Goal: Task Accomplishment & Management: Manage account settings

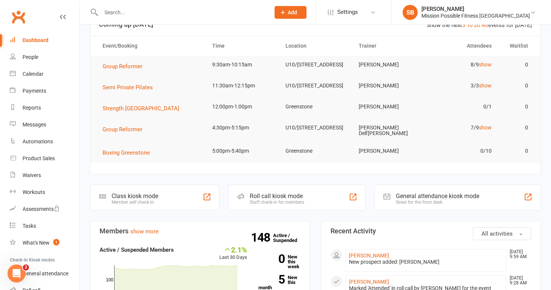
scroll to position [51, 0]
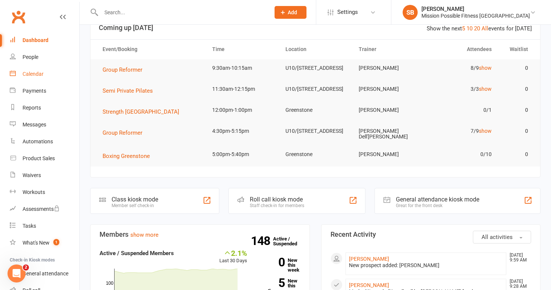
click at [36, 74] on div "Calendar" at bounding box center [33, 74] width 21 height 6
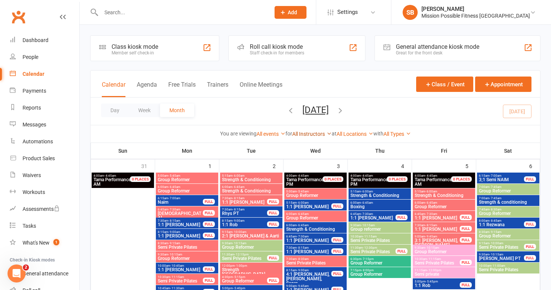
click at [310, 134] on link "All Instructors" at bounding box center [311, 134] width 39 height 6
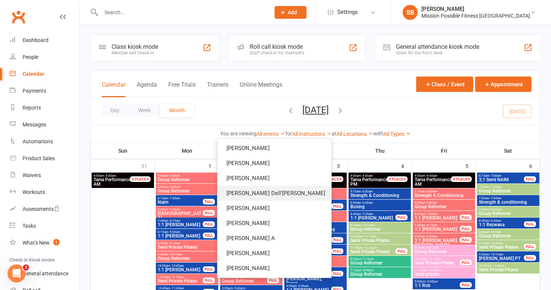
click at [306, 194] on link "[PERSON_NAME] Dell'[PERSON_NAME]" at bounding box center [274, 193] width 114 height 15
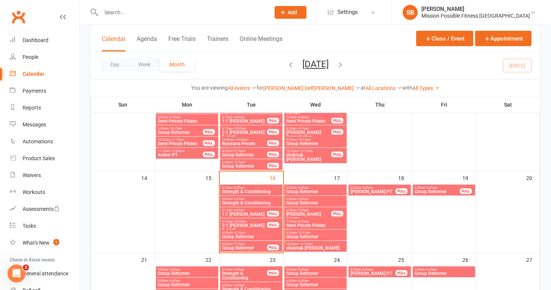
scroll to position [197, 0]
click at [256, 190] on span "Strength & Conditioning" at bounding box center [250, 191] width 59 height 5
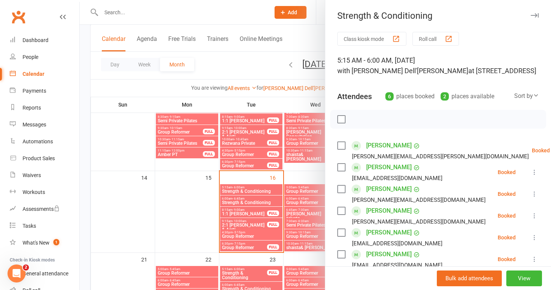
click at [201, 206] on div at bounding box center [315, 145] width 471 height 290
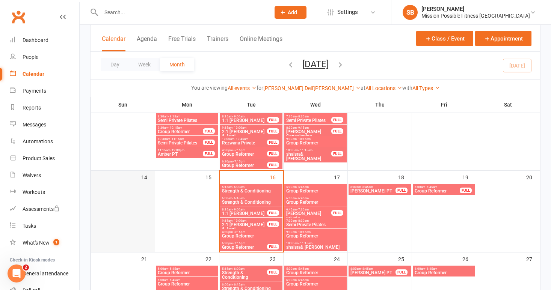
scroll to position [198, 0]
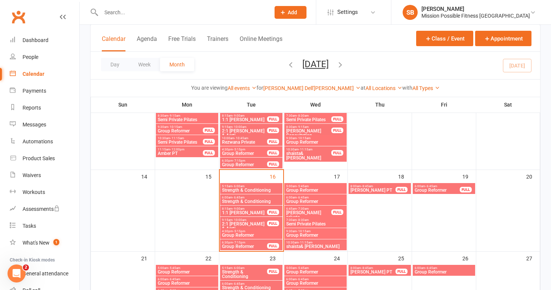
click at [266, 234] on span "Group Reformer" at bounding box center [250, 235] width 59 height 5
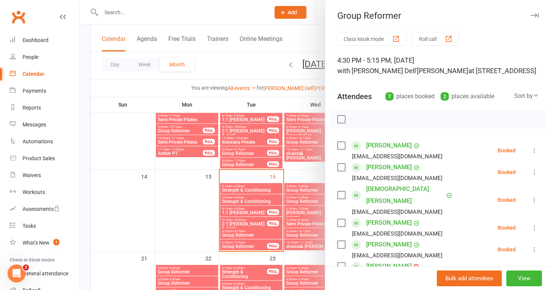
click at [138, 214] on div at bounding box center [315, 145] width 471 height 290
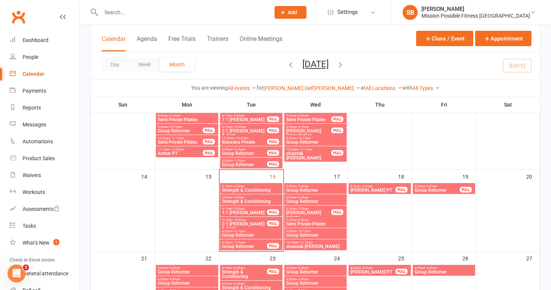
click at [245, 243] on span "6:30pm - 7:15pm" at bounding box center [244, 242] width 46 height 3
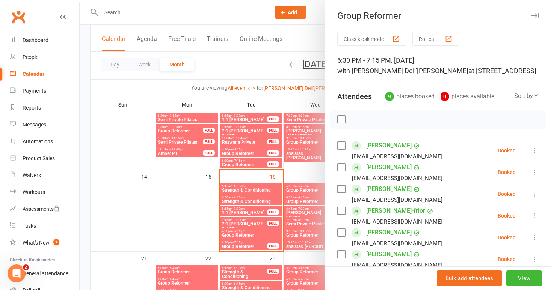
click at [128, 204] on div at bounding box center [315, 145] width 471 height 290
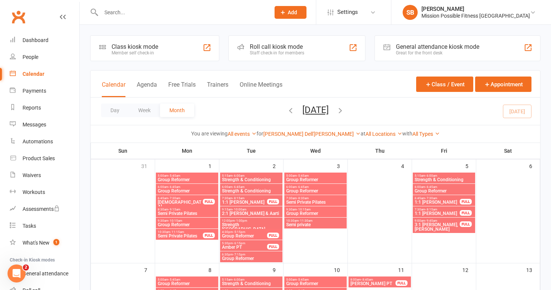
scroll to position [0, 0]
click at [32, 74] on div "Calendar" at bounding box center [34, 74] width 22 height 6
click at [305, 134] on link "[PERSON_NAME] Dell'[PERSON_NAME]" at bounding box center [311, 134] width 97 height 6
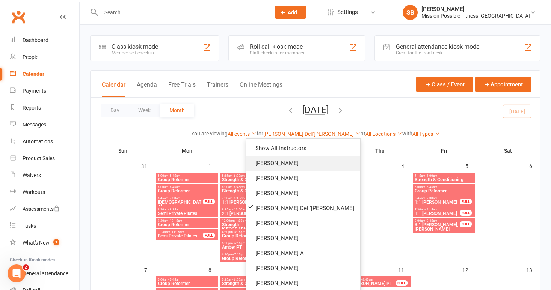
click at [303, 162] on link "[PERSON_NAME]" at bounding box center [303, 163] width 114 height 15
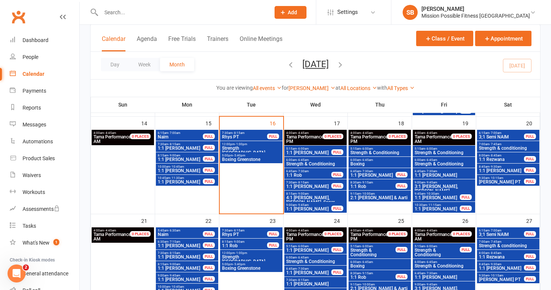
scroll to position [275, 0]
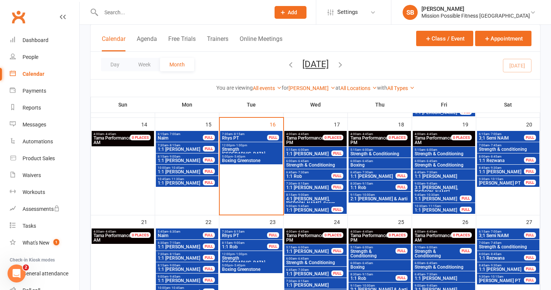
click at [180, 180] on span "- 11:30am" at bounding box center [177, 179] width 14 height 3
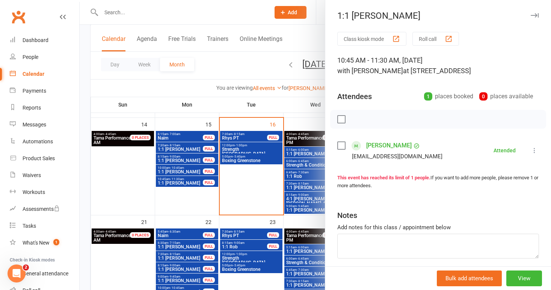
click at [132, 180] on div at bounding box center [315, 145] width 471 height 290
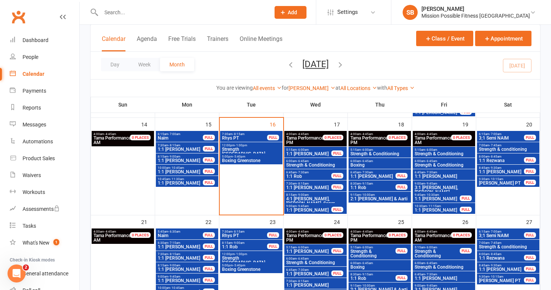
click at [253, 138] on span "Rhys PT" at bounding box center [244, 138] width 46 height 5
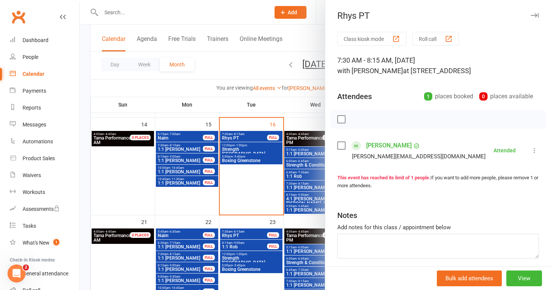
click at [128, 172] on div at bounding box center [315, 145] width 471 height 290
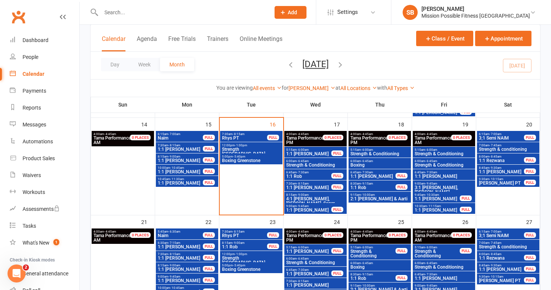
click at [184, 182] on span "1:1 Leanne" at bounding box center [180, 183] width 46 height 5
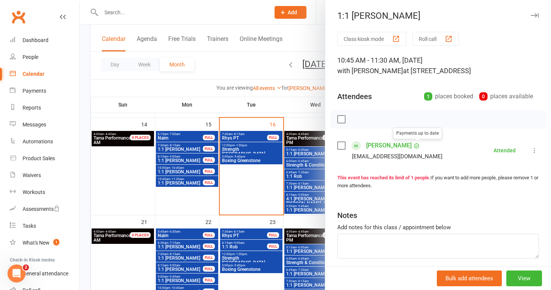
click at [398, 147] on link "[PERSON_NAME]" at bounding box center [388, 146] width 45 height 12
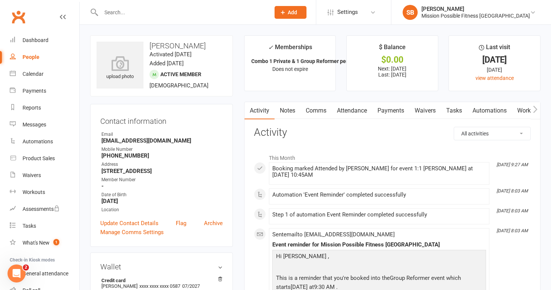
click at [393, 112] on link "Payments" at bounding box center [390, 110] width 37 height 17
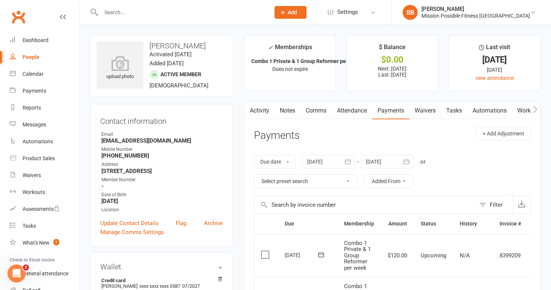
click at [351, 158] on icon "button" at bounding box center [348, 162] width 8 height 8
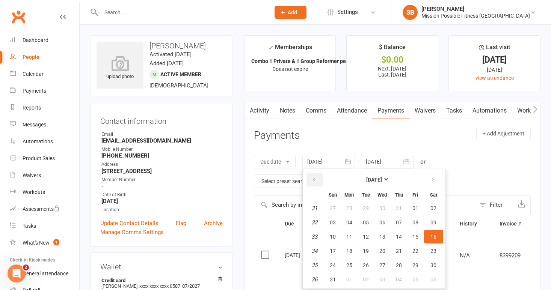
click at [316, 180] on icon "button" at bounding box center [313, 180] width 5 height 6
click at [339, 206] on button "01" at bounding box center [333, 209] width 16 height 14
type input "[DATE]"
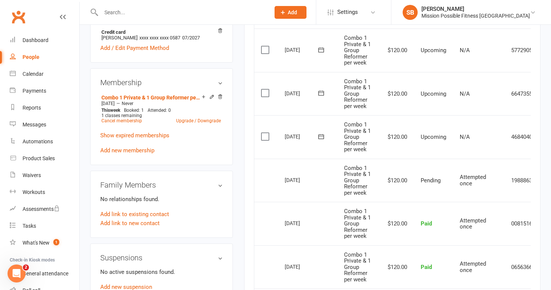
scroll to position [243, 0]
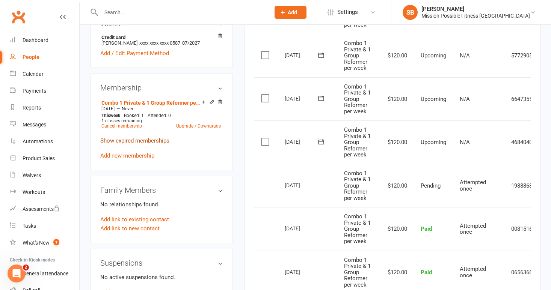
click at [145, 142] on link "Show expired memberships" at bounding box center [134, 140] width 69 height 7
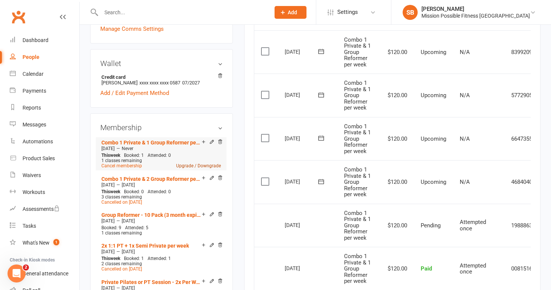
scroll to position [203, 0]
click at [190, 165] on link "Upgrade / Downgrade" at bounding box center [198, 166] width 45 height 5
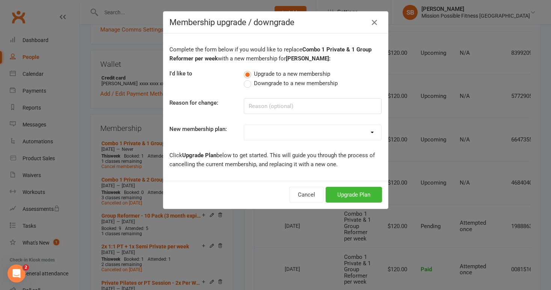
select select "27"
click at [357, 191] on button "Upgrade Plan" at bounding box center [353, 195] width 56 height 16
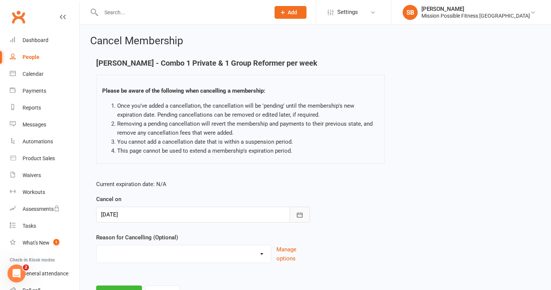
click at [303, 214] on icon "button" at bounding box center [300, 215] width 8 height 8
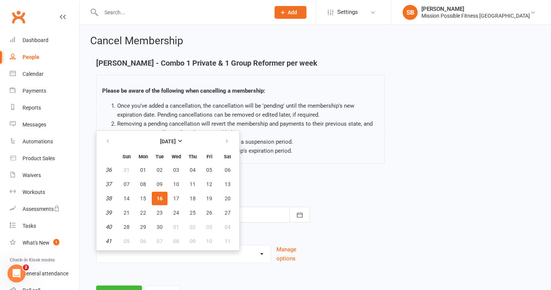
click at [158, 198] on span "16" at bounding box center [160, 199] width 6 height 6
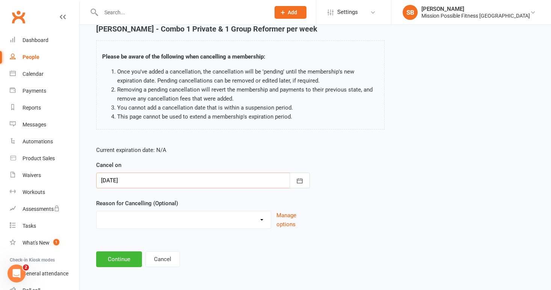
scroll to position [40, 0]
click at [122, 252] on button "Continue" at bounding box center [119, 260] width 46 height 16
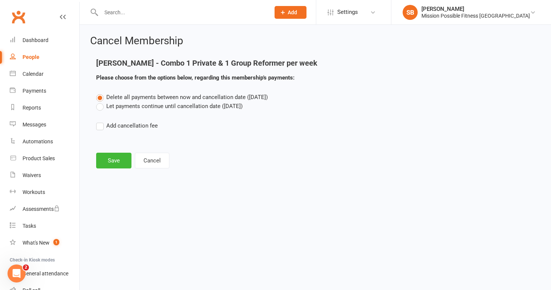
click at [98, 107] on label "Let payments continue until cancellation date (Sep 16, 2025)" at bounding box center [169, 106] width 146 height 9
click at [98, 102] on input "Let payments continue until cancellation date (Sep 16, 2025)" at bounding box center [98, 102] width 5 height 0
click at [113, 161] on button "Save" at bounding box center [113, 161] width 35 height 16
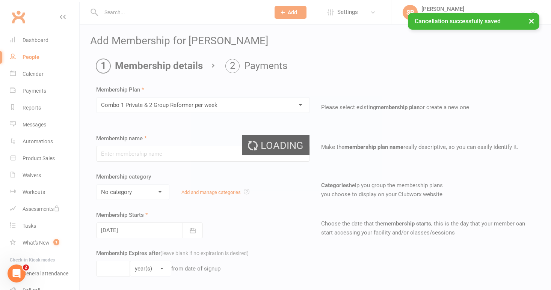
type input "Combo 1 Private & 2 Group Reformer per week"
select select "0"
type input "0"
type input "3"
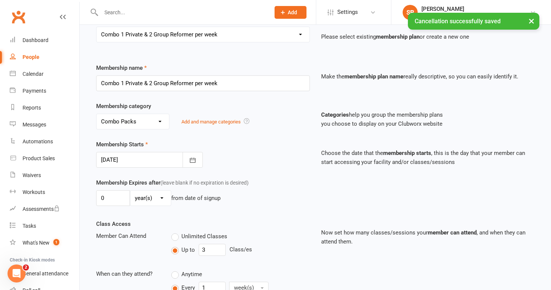
scroll to position [76, 0]
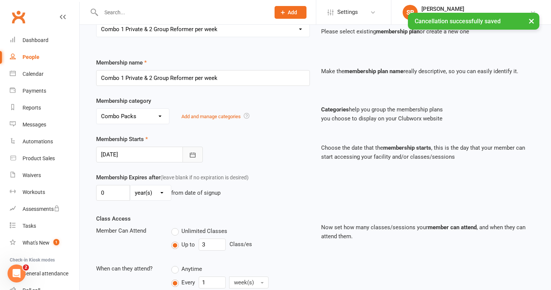
click at [188, 153] on button "button" at bounding box center [192, 155] width 20 height 16
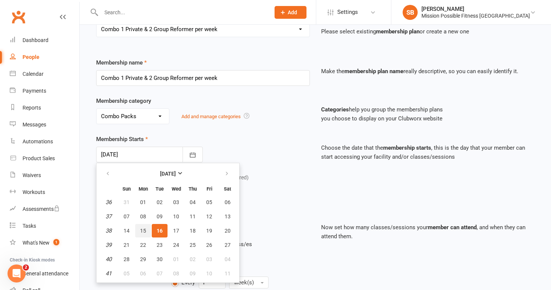
click at [145, 231] on span "15" at bounding box center [143, 231] width 6 height 6
type input "15 Sep 2025"
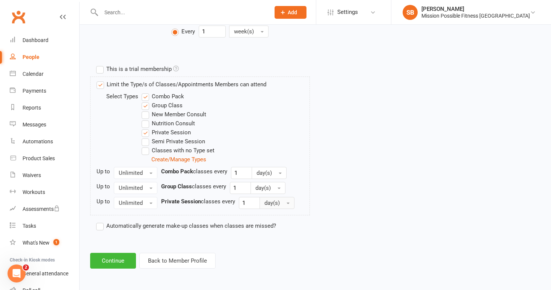
scroll to position [333, 0]
click at [119, 254] on button "Continue" at bounding box center [113, 261] width 46 height 16
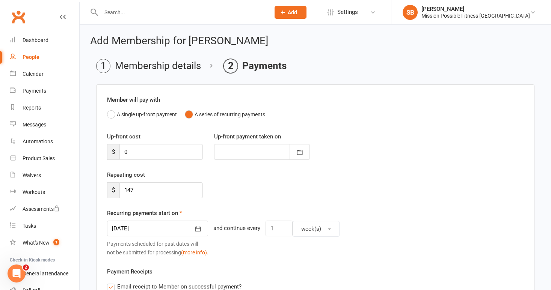
click at [145, 68] on li "Membership details" at bounding box center [148, 66] width 105 height 14
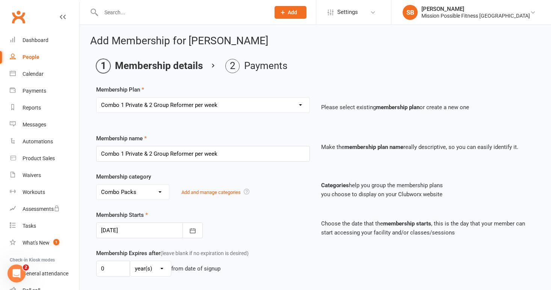
select select "61"
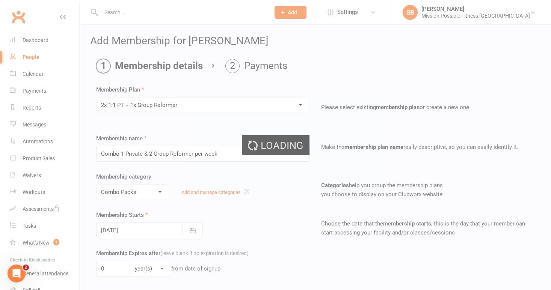
type input "2x 1:1 PT + 1x Group Reformer"
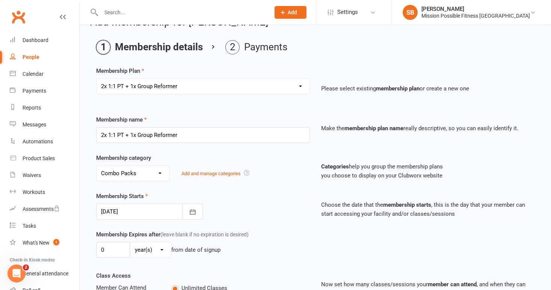
scroll to position [20, 0]
click at [191, 211] on icon "button" at bounding box center [193, 211] width 6 height 5
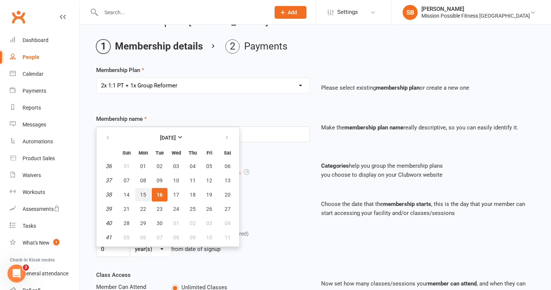
click at [142, 195] on span "15" at bounding box center [143, 195] width 6 height 6
type input "[DATE]"
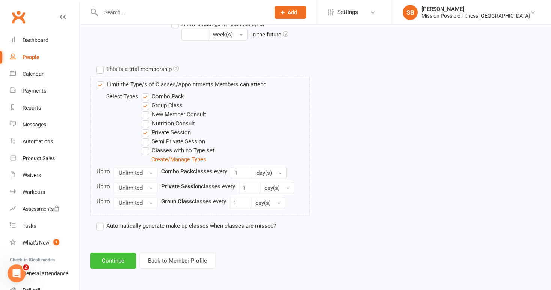
scroll to position [342, 0]
click at [111, 253] on button "Continue" at bounding box center [113, 261] width 46 height 16
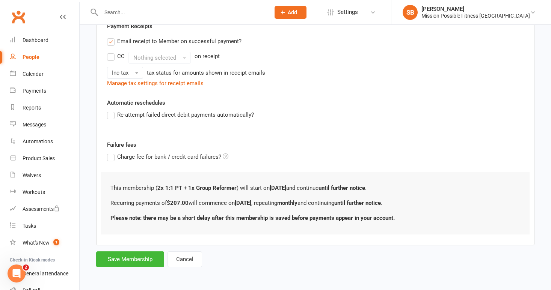
scroll to position [0, 0]
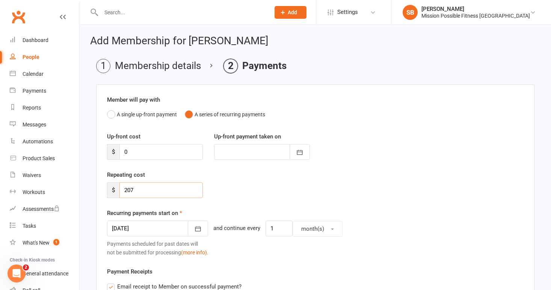
drag, startPoint x: 141, startPoint y: 193, endPoint x: 116, endPoint y: 186, distance: 26.5
click at [116, 186] on div "$ 207" at bounding box center [155, 190] width 96 height 16
type input "220"
click at [247, 191] on div "Repeating cost $ 220" at bounding box center [315, 189] width 428 height 38
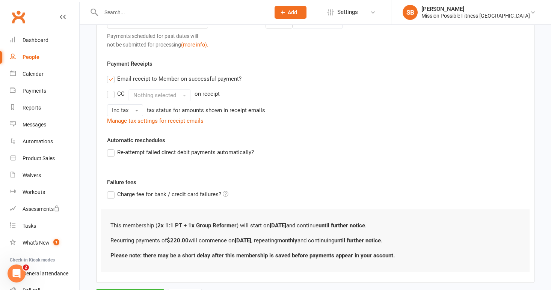
scroll to position [188, 0]
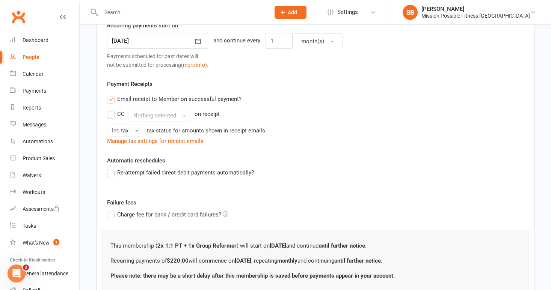
click at [110, 98] on label "Email receipt to Member on successful payment?" at bounding box center [174, 99] width 134 height 9
click at [110, 95] on input "Email receipt to Member on successful payment?" at bounding box center [109, 95] width 5 height 0
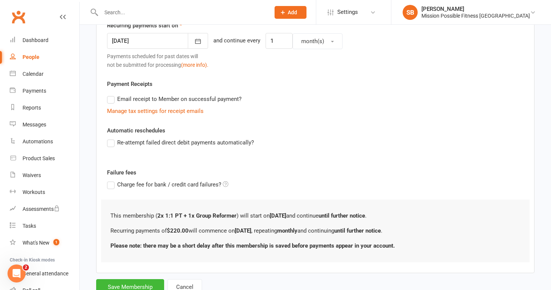
click at [110, 98] on label "Email receipt to Member on successful payment?" at bounding box center [174, 99] width 134 height 9
click at [110, 95] on input "Email receipt to Member on successful payment?" at bounding box center [109, 95] width 5 height 0
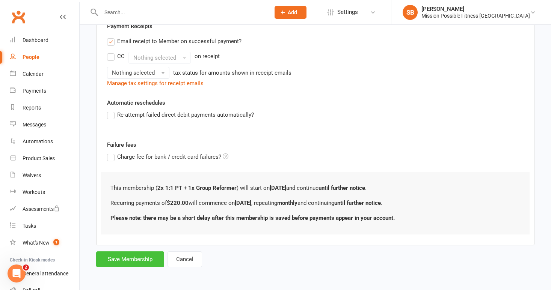
scroll to position [251, 0]
click at [133, 252] on button "Save Membership" at bounding box center [130, 260] width 68 height 16
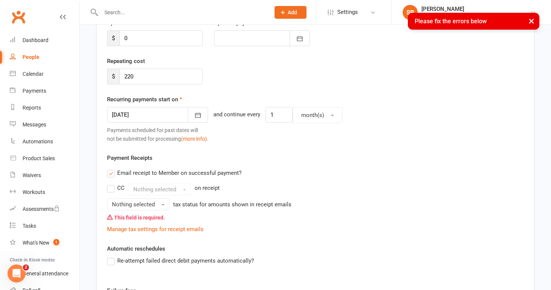
scroll to position [114, 0]
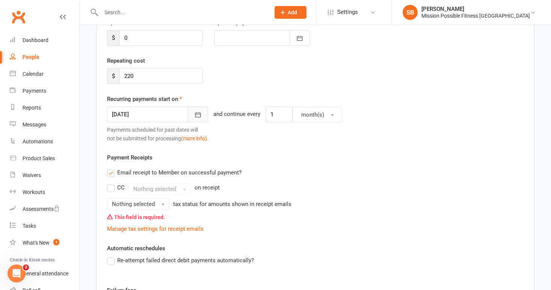
click at [195, 114] on icon "button" at bounding box center [198, 115] width 8 height 8
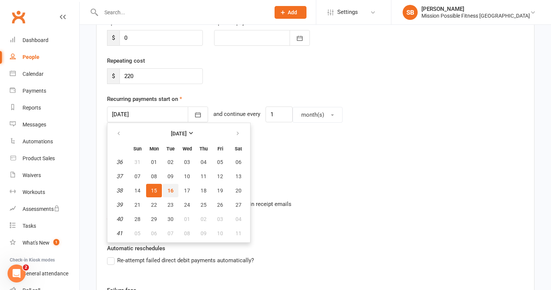
click at [171, 192] on span "16" at bounding box center [170, 191] width 6 height 6
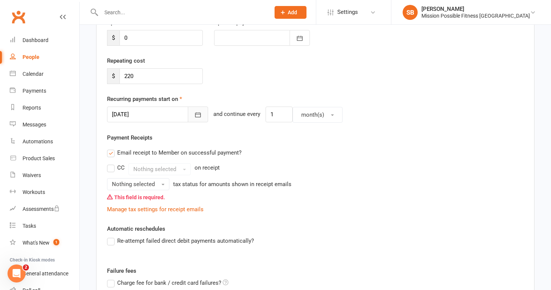
click at [195, 113] on icon "button" at bounding box center [198, 115] width 6 height 5
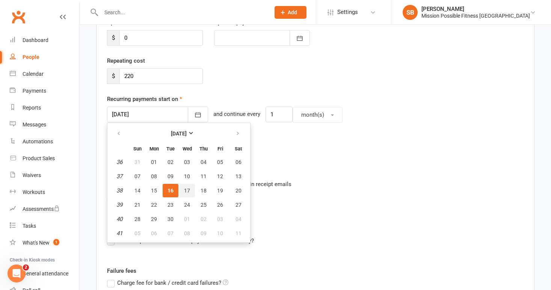
click at [189, 189] on span "17" at bounding box center [187, 191] width 6 height 6
type input "[DATE]"
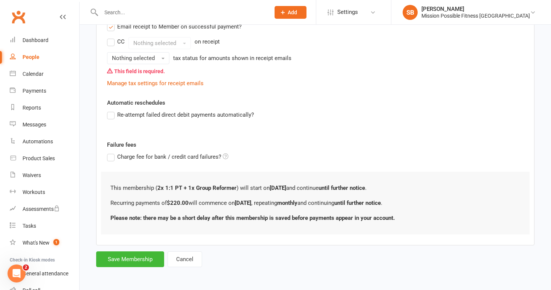
scroll to position [246, 0]
click at [127, 252] on button "Save Membership" at bounding box center [130, 260] width 68 height 16
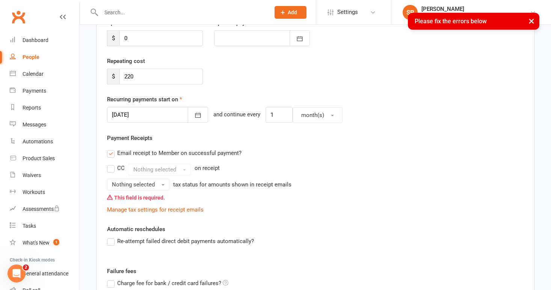
scroll to position [119, 0]
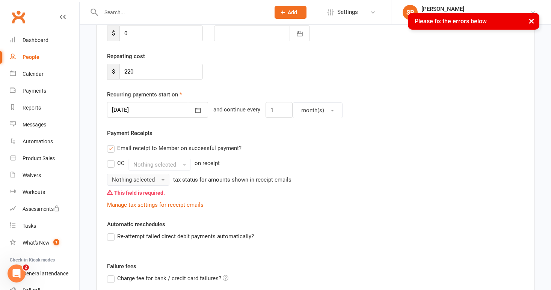
click at [148, 182] on span "Nothing selected" at bounding box center [133, 179] width 43 height 7
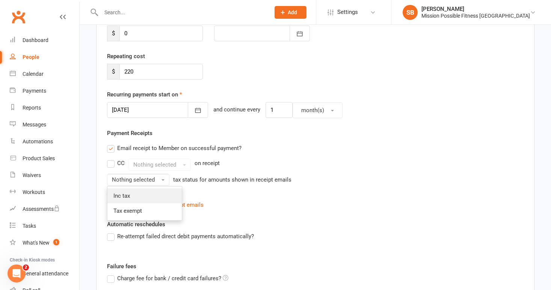
click at [141, 194] on link "Inc tax" at bounding box center [144, 195] width 74 height 15
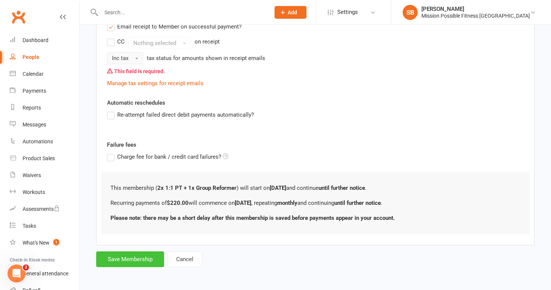
scroll to position [246, 0]
click at [142, 252] on button "Save Membership" at bounding box center [130, 260] width 68 height 16
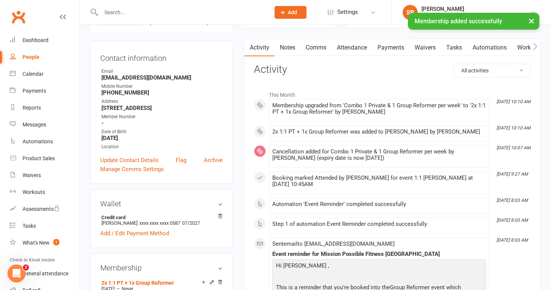
scroll to position [54, 0]
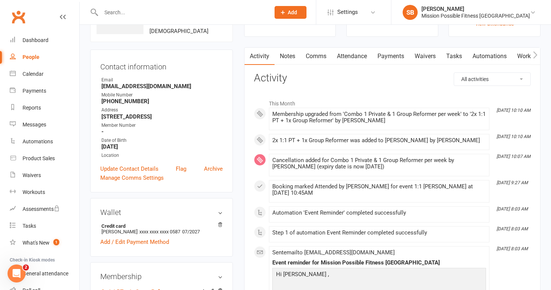
click at [405, 52] on link "Payments" at bounding box center [390, 56] width 37 height 17
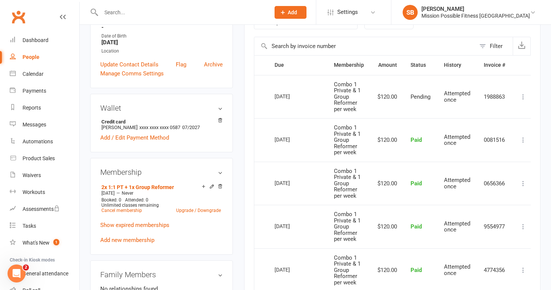
scroll to position [160, 0]
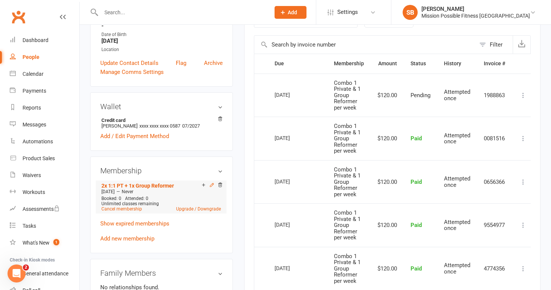
click at [212, 184] on icon at bounding box center [211, 184] width 3 height 3
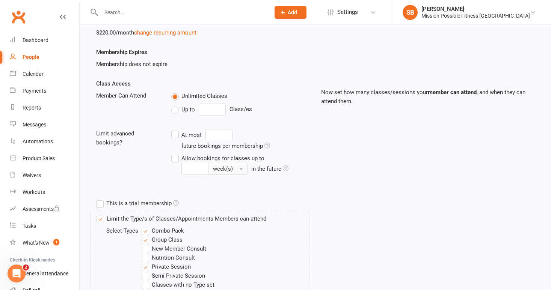
scroll to position [119, 0]
click at [214, 109] on input "number" at bounding box center [212, 110] width 27 height 12
click at [180, 110] on label "Up to" at bounding box center [183, 109] width 24 height 9
click at [176, 105] on input "Up to" at bounding box center [173, 105] width 5 height 0
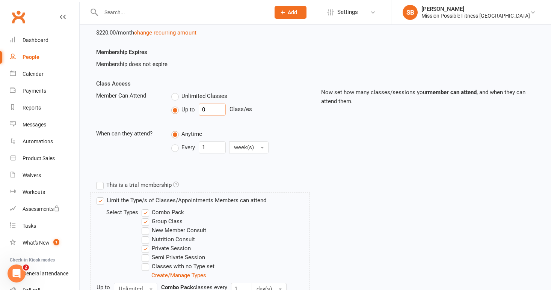
drag, startPoint x: 210, startPoint y: 109, endPoint x: 200, endPoint y: 109, distance: 9.8
click at [200, 109] on input "0" at bounding box center [212, 110] width 27 height 12
type input "3"
click at [176, 148] on label "Every" at bounding box center [183, 147] width 24 height 9
click at [176, 142] on input "Every" at bounding box center [173, 142] width 5 height 0
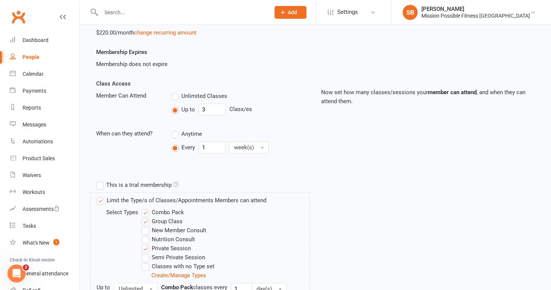
type input "0"
click at [218, 149] on input "0" at bounding box center [212, 148] width 27 height 12
type input "1"
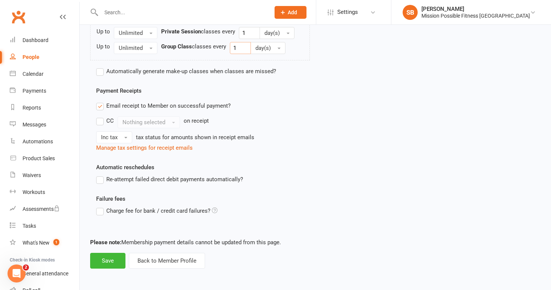
scroll to position [396, 0]
click at [112, 256] on button "Save" at bounding box center [107, 261] width 35 height 16
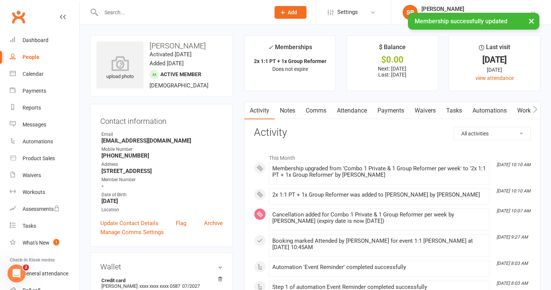
click at [395, 110] on link "Payments" at bounding box center [390, 110] width 37 height 17
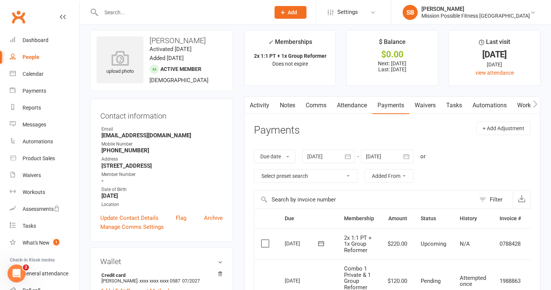
scroll to position [4, 0]
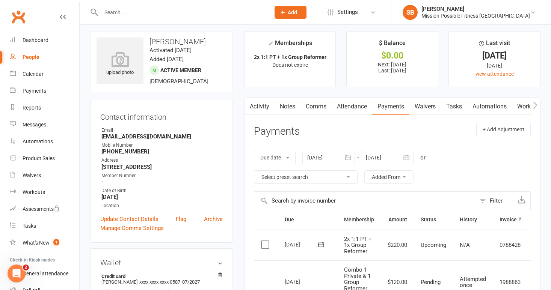
click at [391, 155] on div at bounding box center [387, 158] width 53 height 14
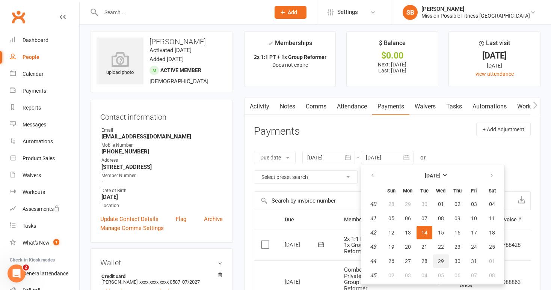
click at [445, 261] on button "29" at bounding box center [441, 262] width 16 height 14
type input "29 Oct 2025"
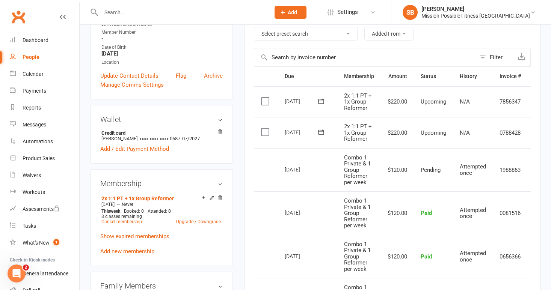
scroll to position [147, 0]
click at [212, 197] on icon at bounding box center [211, 198] width 5 height 5
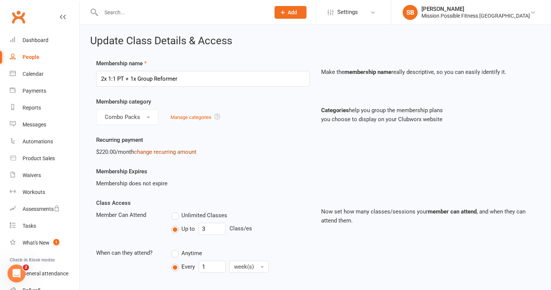
click at [156, 152] on link "change recurring amount" at bounding box center [165, 152] width 62 height 7
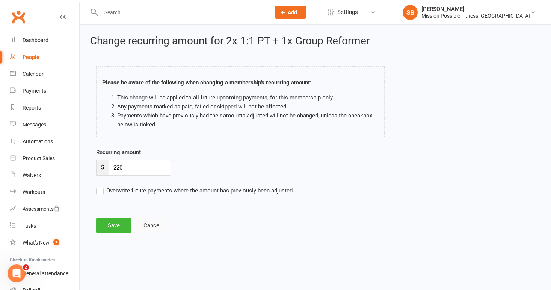
click at [147, 225] on button "Cancel" at bounding box center [152, 226] width 35 height 16
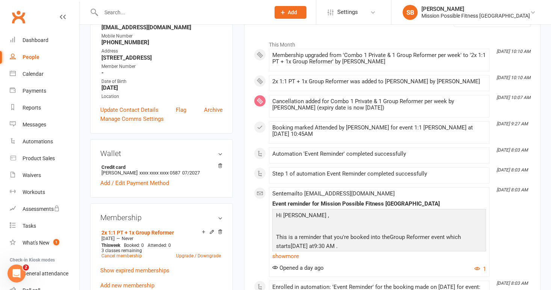
scroll to position [116, 0]
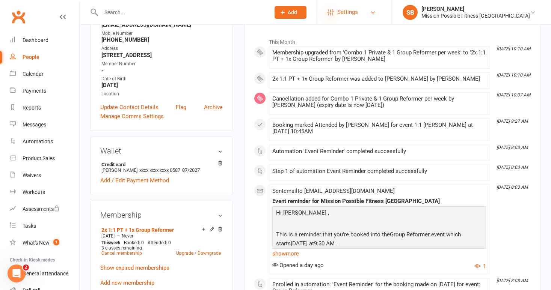
click at [333, 12] on icon at bounding box center [330, 12] width 6 height 6
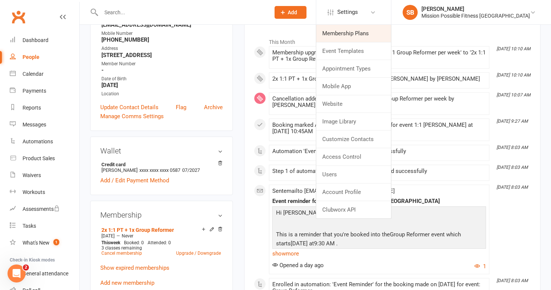
click at [365, 30] on link "Membership Plans" at bounding box center [353, 33] width 75 height 17
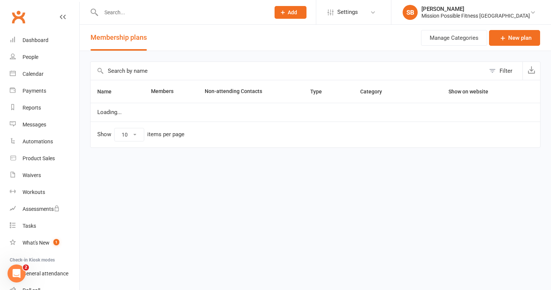
select select "100"
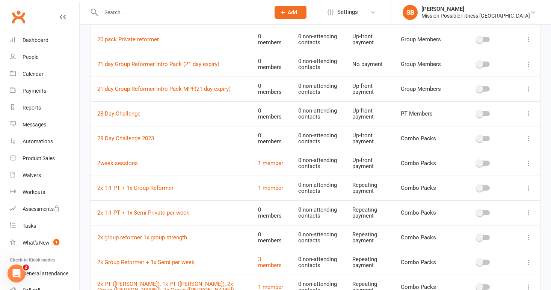
scroll to position [401, 0]
click at [529, 184] on icon at bounding box center [529, 188] width 8 height 8
click at [475, 194] on link "Edit" at bounding box center [495, 194] width 74 height 15
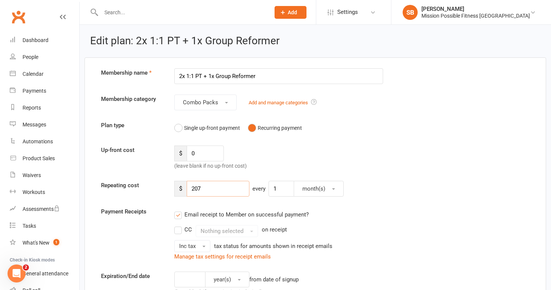
drag, startPoint x: 215, startPoint y: 188, endPoint x: 222, endPoint y: 172, distance: 17.8
click at [215, 188] on input "207" at bounding box center [218, 189] width 63 height 16
type input "220"
click at [327, 188] on button "month(s)" at bounding box center [319, 189] width 50 height 16
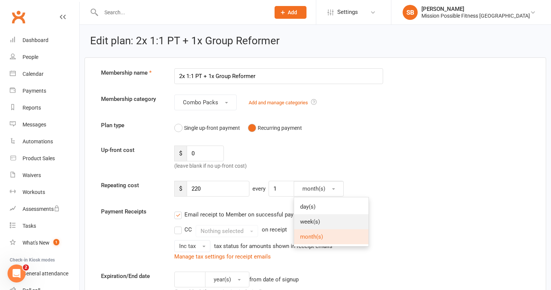
click at [318, 223] on span "week(s)" at bounding box center [310, 221] width 20 height 7
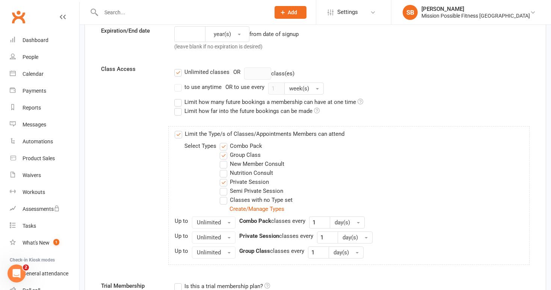
scroll to position [245, 0]
click at [180, 71] on label "Unlimited classes" at bounding box center [201, 72] width 55 height 9
click at [179, 68] on input "Unlimited classes" at bounding box center [176, 68] width 5 height 0
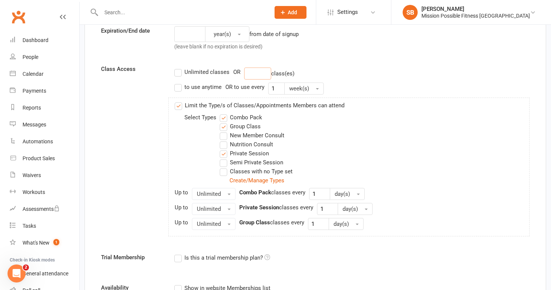
click at [259, 74] on input "number" at bounding box center [257, 74] width 27 height 12
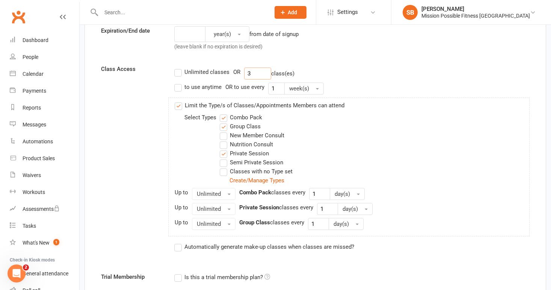
type input "3"
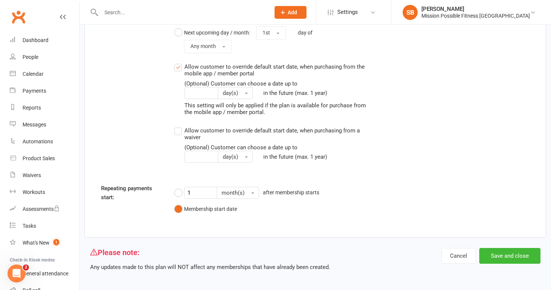
scroll to position [829, 0]
click at [511, 251] on button "Save and close" at bounding box center [509, 257] width 61 height 16
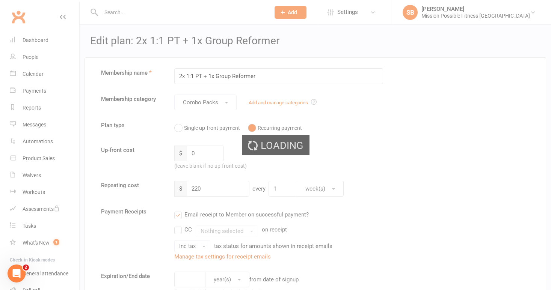
select select "100"
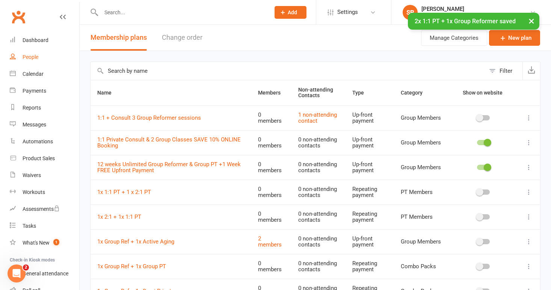
click at [31, 57] on div "People" at bounding box center [31, 57] width 16 height 6
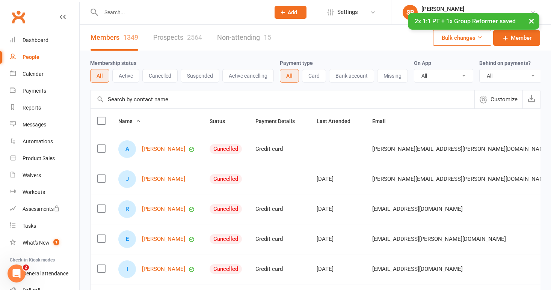
click at [172, 102] on input "text" at bounding box center [282, 99] width 384 height 18
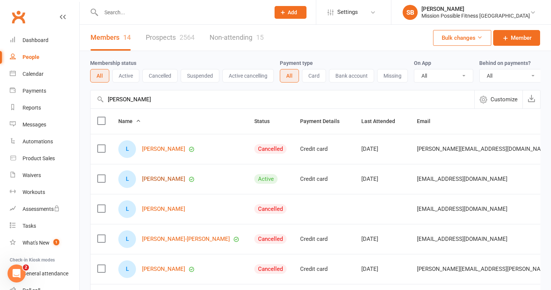
type input "leanne"
click at [158, 179] on link "[PERSON_NAME]" at bounding box center [163, 179] width 43 height 6
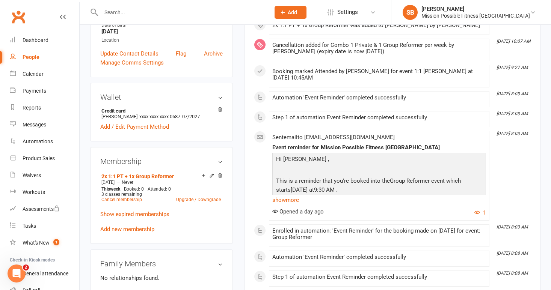
scroll to position [182, 0]
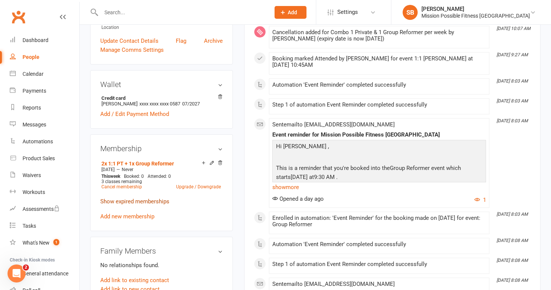
click at [145, 200] on link "Show expired memberships" at bounding box center [134, 201] width 69 height 7
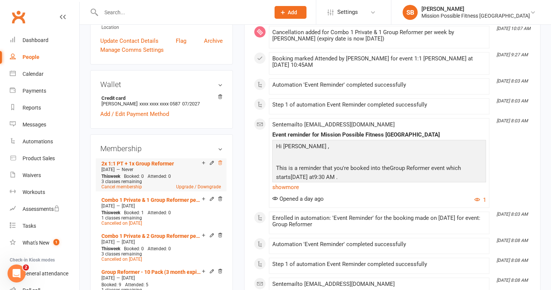
click at [221, 163] on icon at bounding box center [219, 162] width 5 height 5
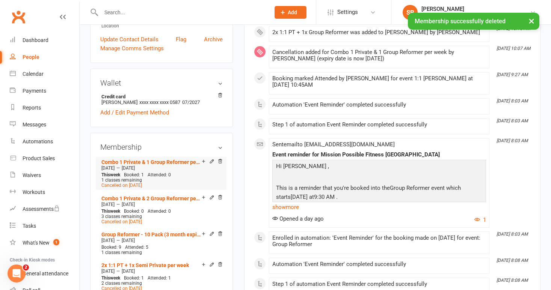
click at [158, 178] on div "1 classes remaining" at bounding box center [160, 180] width 119 height 5
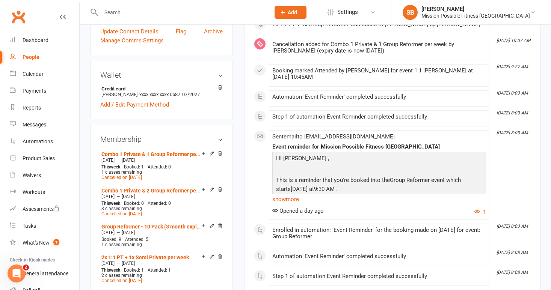
scroll to position [190, 0]
click at [220, 140] on h3 "Membership" at bounding box center [161, 139] width 122 height 8
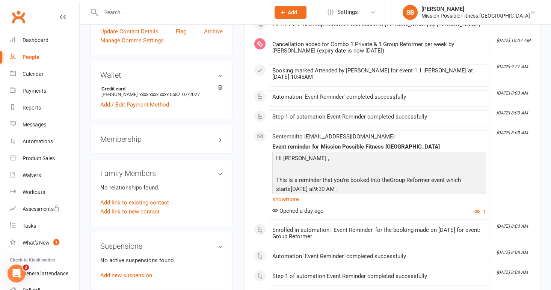
click at [137, 142] on h3 "Membership" at bounding box center [161, 139] width 122 height 8
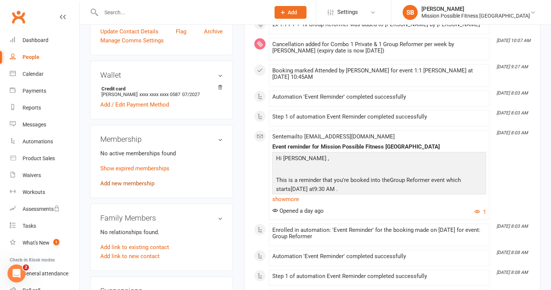
click at [132, 181] on link "Add new membership" at bounding box center [127, 183] width 54 height 7
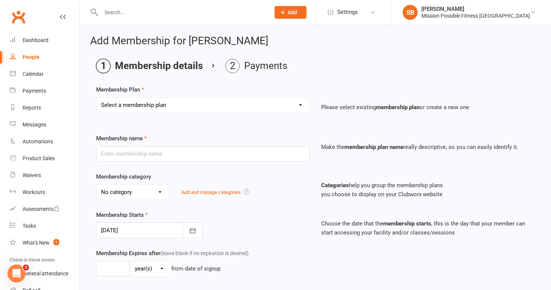
select select "61"
type input "2x 1:1 PT + 1x Group Reformer"
select select "0"
type input "3"
click at [198, 232] on button "button" at bounding box center [192, 231] width 20 height 16
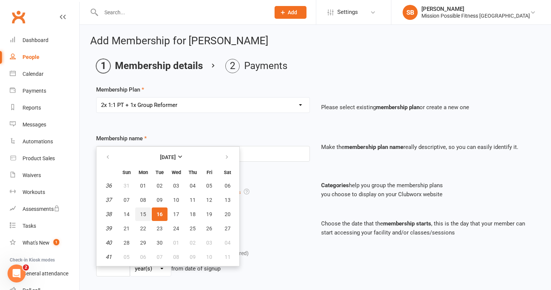
click at [145, 215] on span "15" at bounding box center [143, 214] width 6 height 6
type input "[DATE]"
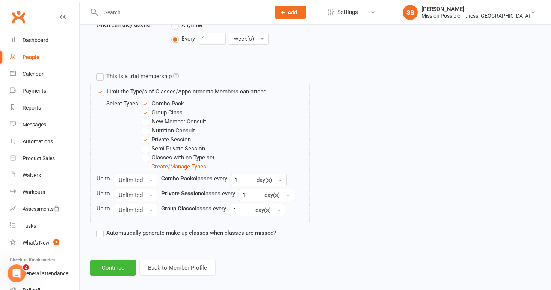
scroll to position [322, 0]
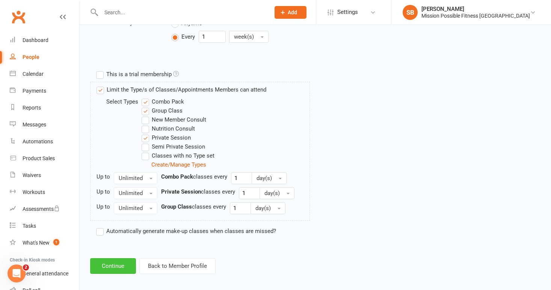
click at [114, 268] on button "Continue" at bounding box center [113, 266] width 46 height 16
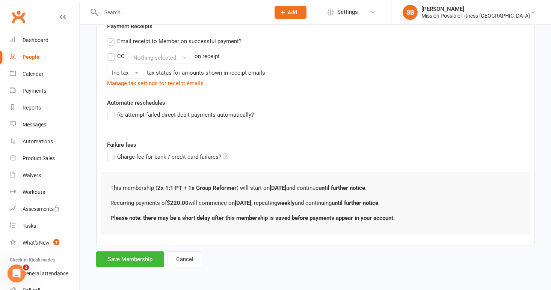
scroll to position [251, 0]
click at [145, 255] on button "Save Membership" at bounding box center [130, 260] width 68 height 16
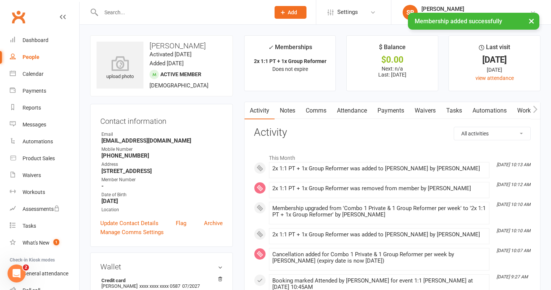
click at [360, 110] on link "Attendance" at bounding box center [351, 110] width 41 height 17
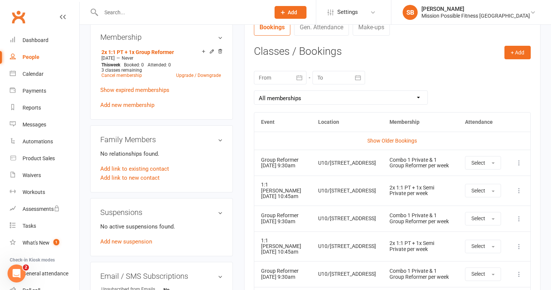
scroll to position [299, 0]
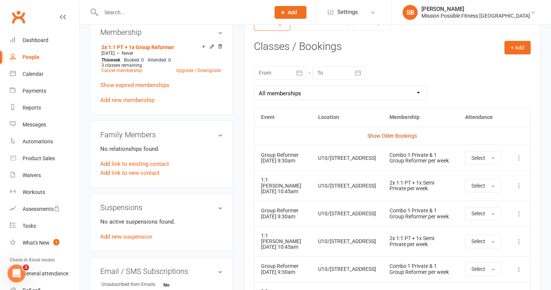
click at [399, 134] on link "Show Older Bookings" at bounding box center [392, 136] width 50 height 6
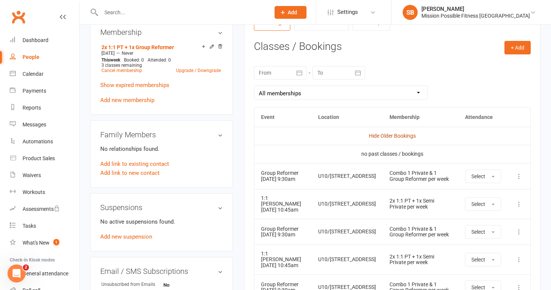
click at [398, 134] on link "Hide Older Bookings" at bounding box center [392, 136] width 47 height 6
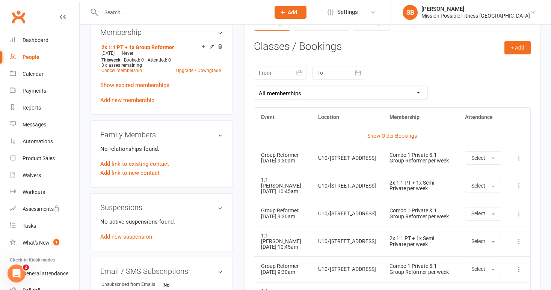
click at [398, 134] on link "Show Older Bookings" at bounding box center [392, 136] width 50 height 6
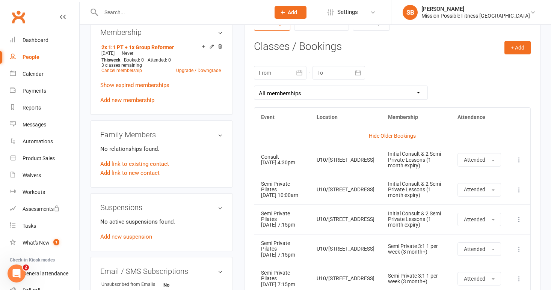
click at [398, 134] on link "Hide Older Bookings" at bounding box center [392, 136] width 47 height 6
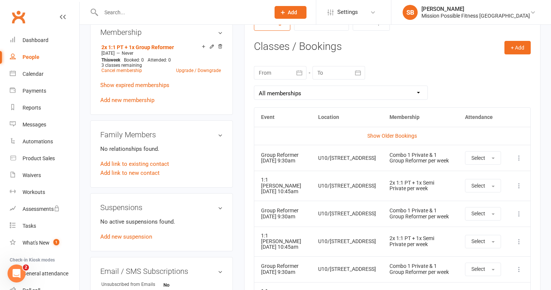
click at [517, 157] on icon at bounding box center [519, 158] width 8 height 8
click at [482, 205] on link "Remove booking" at bounding box center [486, 202] width 74 height 15
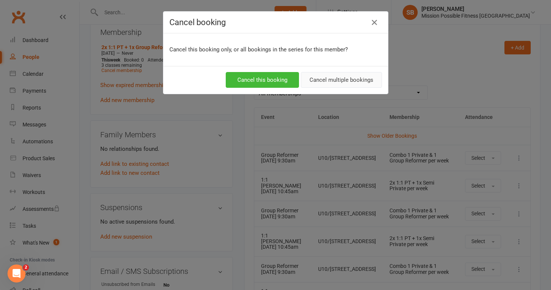
click at [366, 83] on button "Cancel multiple bookings" at bounding box center [341, 80] width 81 height 16
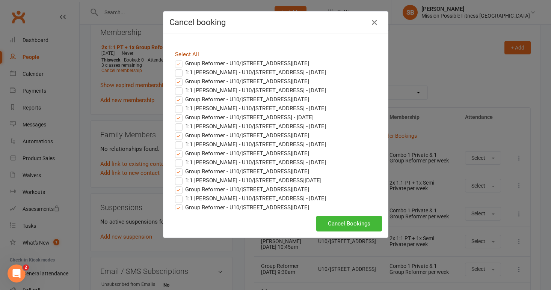
click at [181, 54] on link "Select All" at bounding box center [187, 54] width 24 height 7
click at [331, 219] on button "Cancel Bookings" at bounding box center [349, 224] width 66 height 16
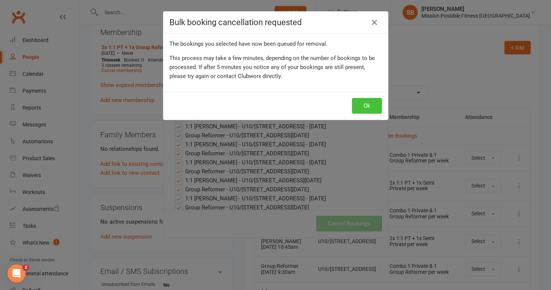
click at [367, 112] on button "Ok" at bounding box center [367, 106] width 30 height 16
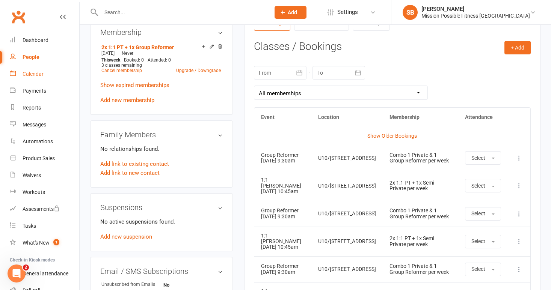
click at [37, 71] on div "Calendar" at bounding box center [33, 74] width 21 height 6
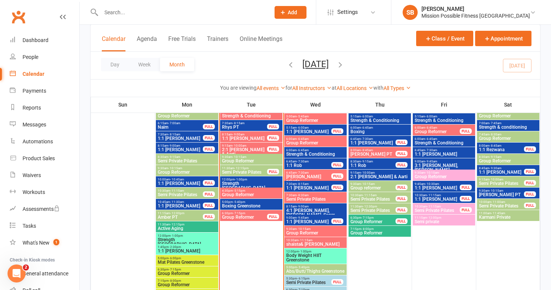
scroll to position [581, 0]
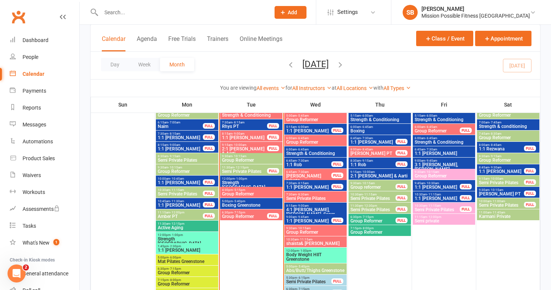
click at [259, 158] on span "Group Reformer" at bounding box center [250, 160] width 59 height 5
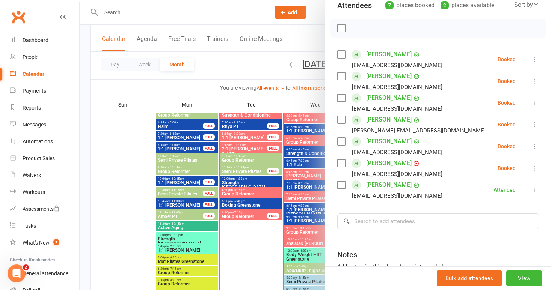
scroll to position [92, 0]
click at [385, 220] on input "search" at bounding box center [438, 221] width 202 height 16
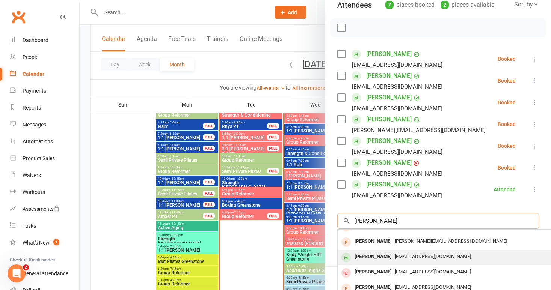
type input "leanne"
click at [381, 251] on div "Leanne SULTANA Sultanaleanne@gmail.com" at bounding box center [449, 257] width 224 height 15
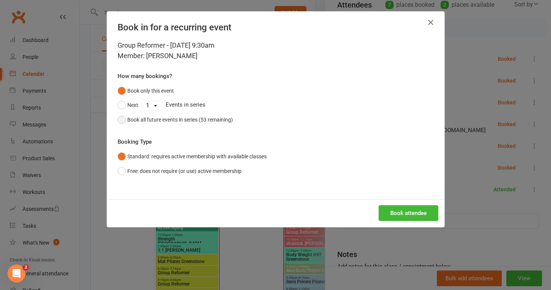
click at [120, 119] on button "Book all future events in series (53 remaining)" at bounding box center [174, 120] width 115 height 14
click at [401, 214] on button "Book attendee" at bounding box center [408, 213] width 60 height 16
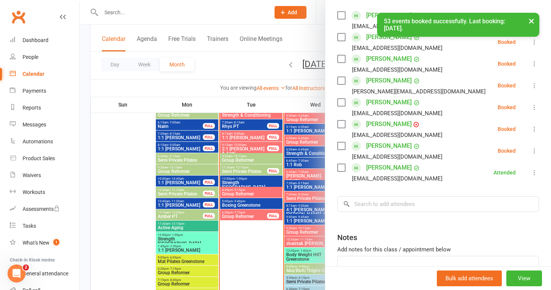
scroll to position [145, 0]
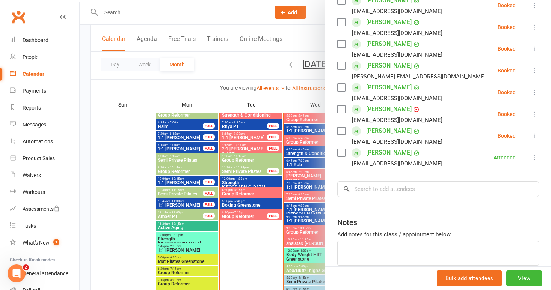
click at [255, 256] on div at bounding box center [315, 145] width 471 height 290
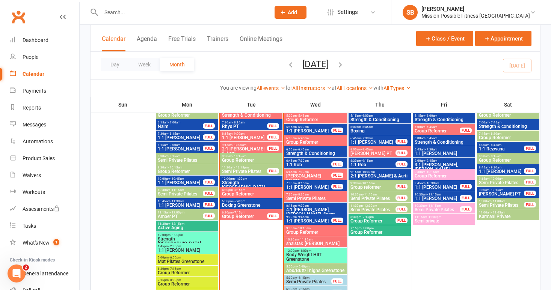
scroll to position [581, 0]
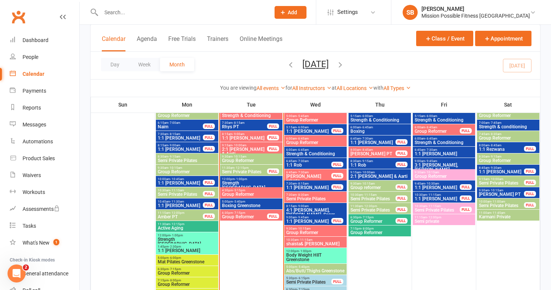
click at [191, 204] on span "1:1 [PERSON_NAME]" at bounding box center [180, 205] width 46 height 5
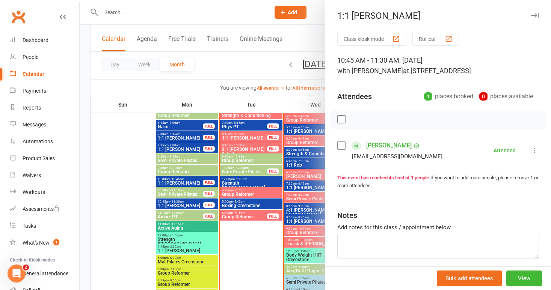
click at [536, 148] on icon at bounding box center [534, 151] width 8 height 8
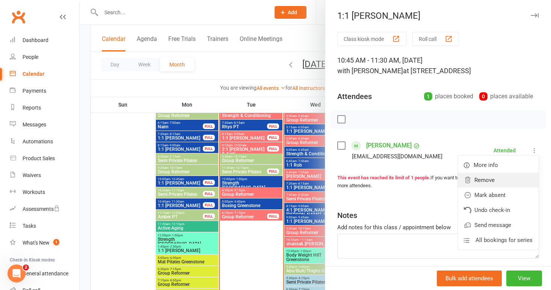
click at [498, 180] on link "Remove" at bounding box center [498, 180] width 81 height 15
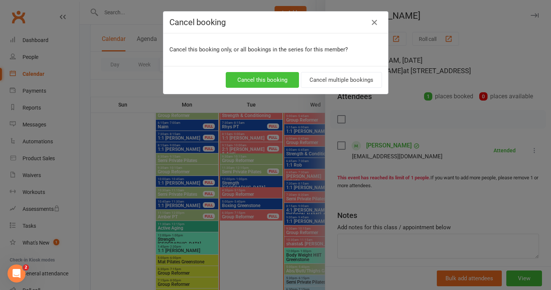
click at [279, 80] on button "Cancel this booking" at bounding box center [262, 80] width 73 height 16
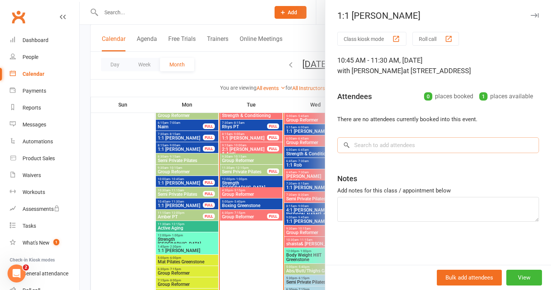
click at [381, 147] on input "search" at bounding box center [438, 145] width 202 height 16
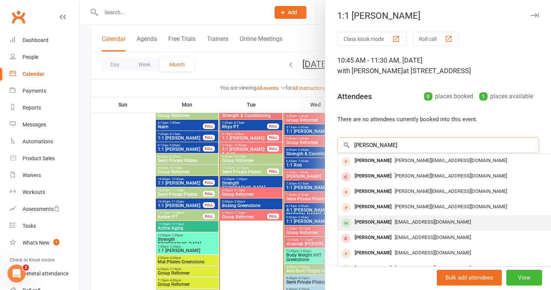
type input "leanne"
click at [380, 221] on div "[PERSON_NAME]" at bounding box center [372, 222] width 43 height 11
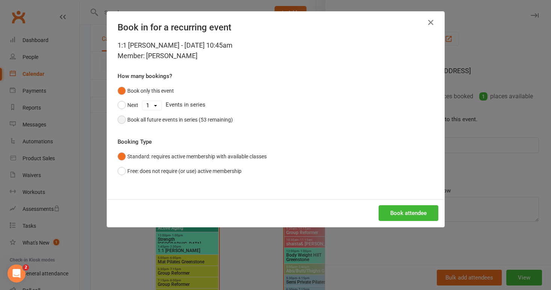
click at [124, 120] on button "Book all future events in series (53 remaining)" at bounding box center [174, 120] width 115 height 14
click at [415, 214] on button "Book attendee" at bounding box center [408, 213] width 60 height 16
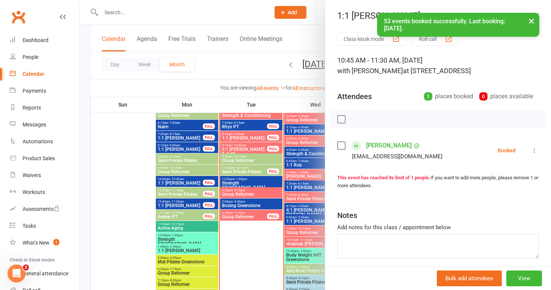
click at [533, 149] on icon at bounding box center [534, 151] width 8 height 8
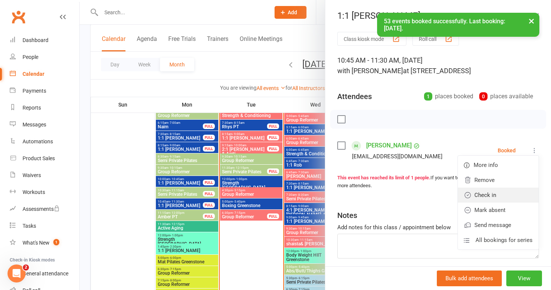
click at [519, 196] on link "Check in" at bounding box center [498, 195] width 81 height 15
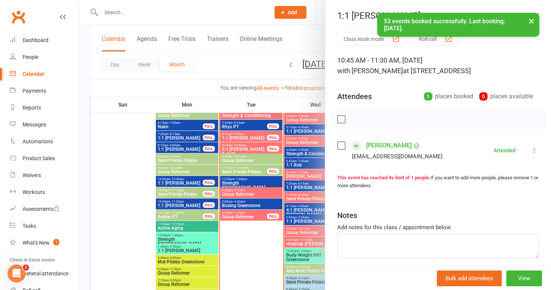
click at [117, 166] on div at bounding box center [315, 145] width 471 height 290
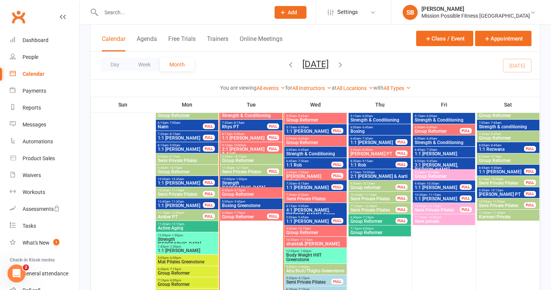
click at [190, 205] on span "1:1 [PERSON_NAME]" at bounding box center [180, 205] width 46 height 5
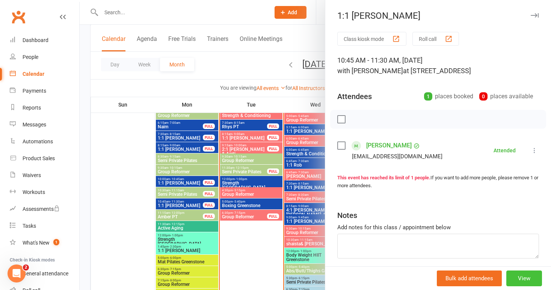
click at [535, 277] on button "View" at bounding box center [524, 279] width 36 height 16
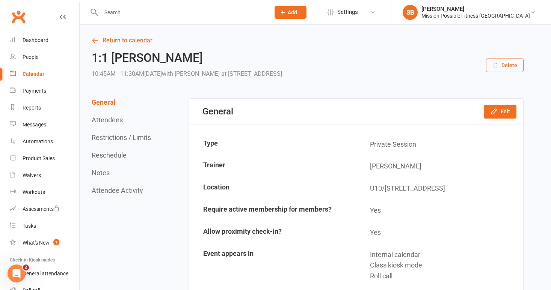
scroll to position [1, 0]
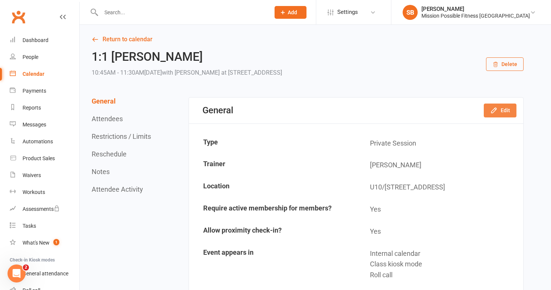
click at [496, 107] on icon "button" at bounding box center [494, 111] width 8 height 8
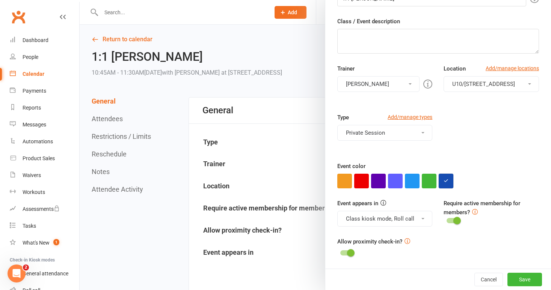
scroll to position [100, 0]
click at [449, 183] on button "button" at bounding box center [445, 181] width 15 height 15
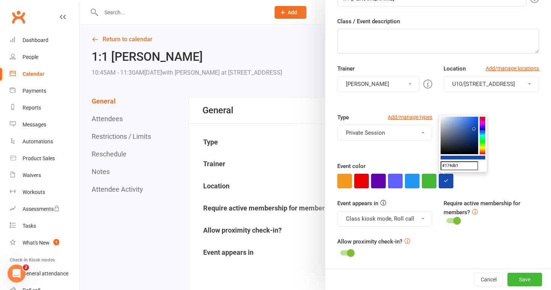
drag, startPoint x: 471, startPoint y: 166, endPoint x: 437, endPoint y: 165, distance: 34.6
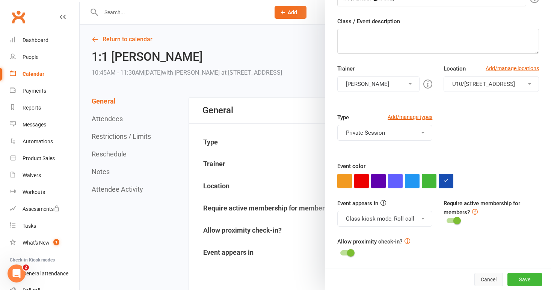
click at [486, 279] on button "Cancel" at bounding box center [488, 280] width 29 height 14
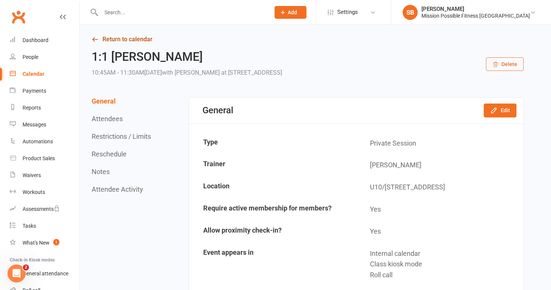
click at [96, 38] on icon at bounding box center [95, 39] width 7 height 7
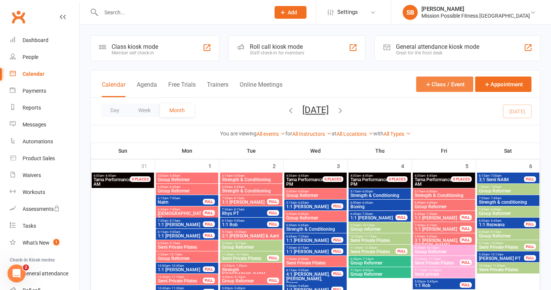
click at [464, 87] on button "Class / Event" at bounding box center [444, 84] width 57 height 15
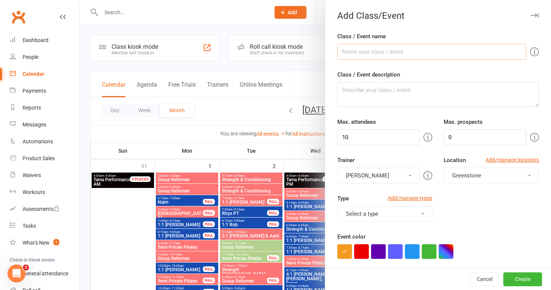
click at [351, 53] on input "Class / Event name" at bounding box center [431, 52] width 189 height 16
type input "1:1 [PERSON_NAME]"
click at [360, 138] on input "10" at bounding box center [378, 138] width 83 height 16
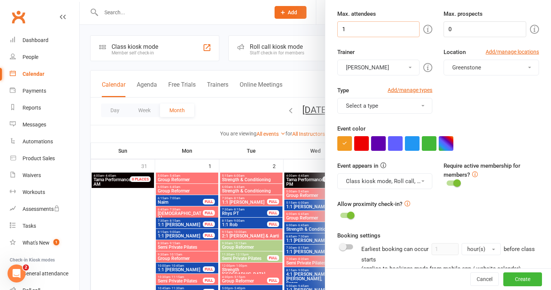
scroll to position [109, 0]
type input "1"
click at [413, 101] on button "Select a type" at bounding box center [384, 105] width 95 height 16
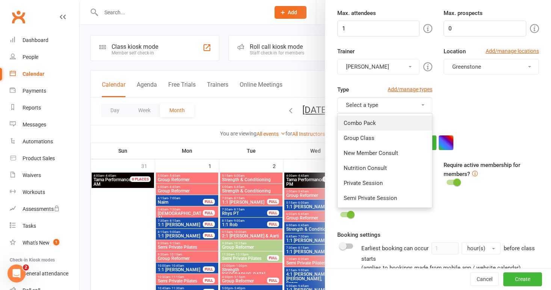
click at [405, 124] on link "Combo Pack" at bounding box center [384, 123] width 95 height 15
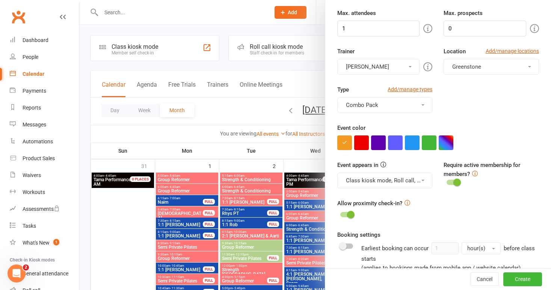
click at [403, 101] on button "Combo Pack" at bounding box center [384, 105] width 95 height 16
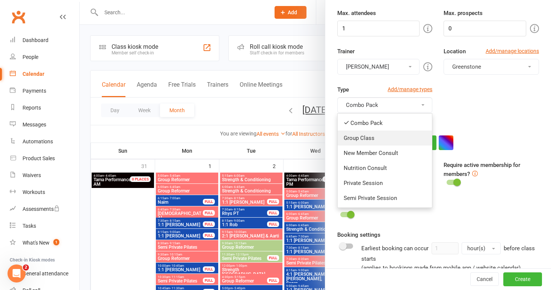
click at [399, 132] on link "Group Class" at bounding box center [384, 138] width 95 height 15
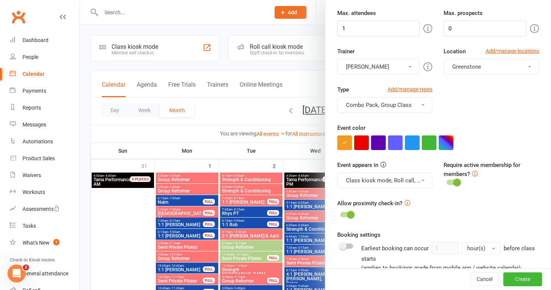
click at [408, 105] on button "Combo Pack, Group Class" at bounding box center [384, 105] width 95 height 16
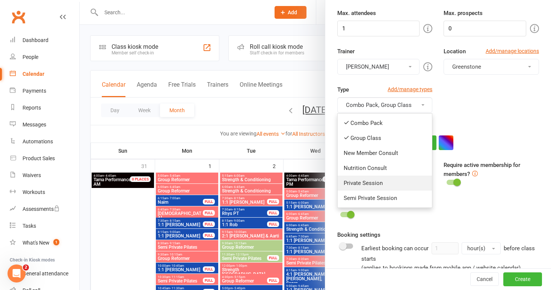
click at [392, 181] on link "Private Session" at bounding box center [384, 183] width 95 height 15
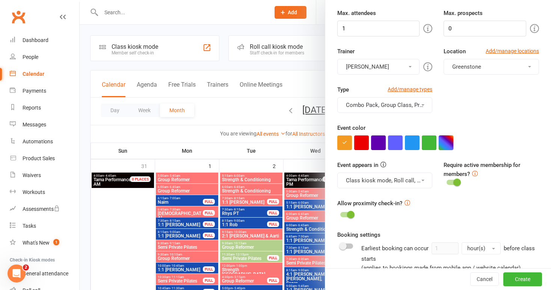
click at [447, 142] on button "button" at bounding box center [445, 143] width 15 height 15
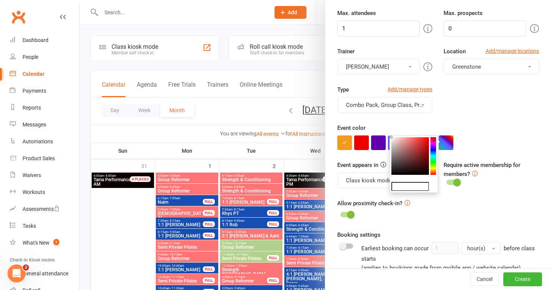
click at [414, 187] on input "text" at bounding box center [410, 186] width 38 height 9
paste input "#174db1"
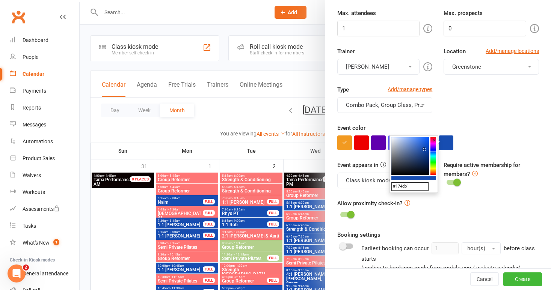
type input "#174db1"
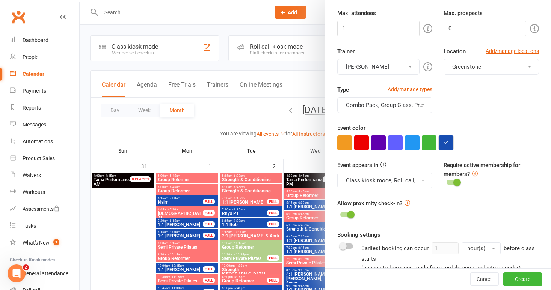
click at [448, 139] on button "button" at bounding box center [445, 143] width 15 height 15
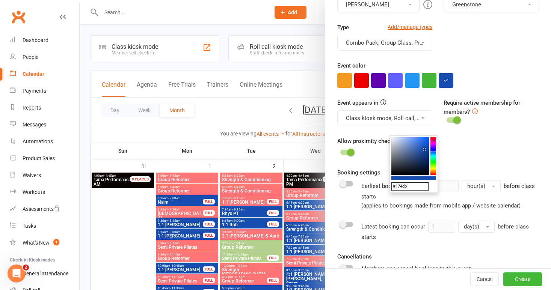
scroll to position [181, 0]
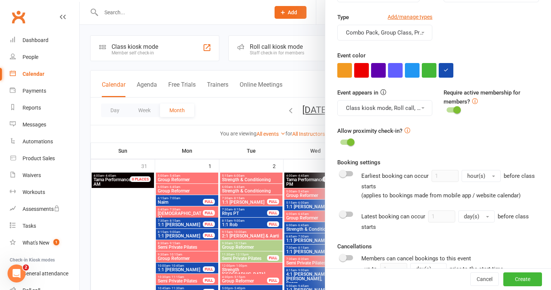
click at [509, 129] on div "Allow proximity check-in?" at bounding box center [438, 137] width 202 height 21
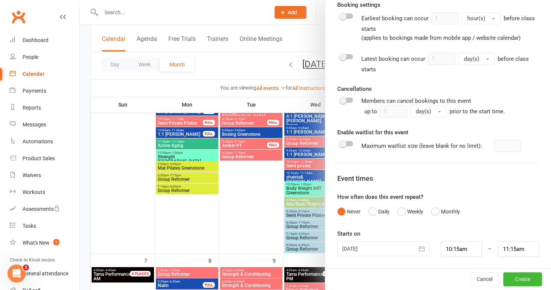
scroll to position [160, 0]
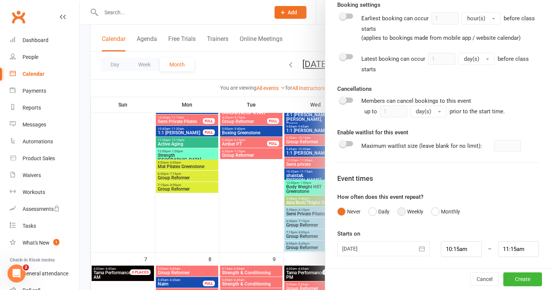
click at [402, 212] on button "Weekly" at bounding box center [410, 212] width 26 height 14
click at [356, 248] on input "1" at bounding box center [349, 249] width 24 height 16
type input "45"
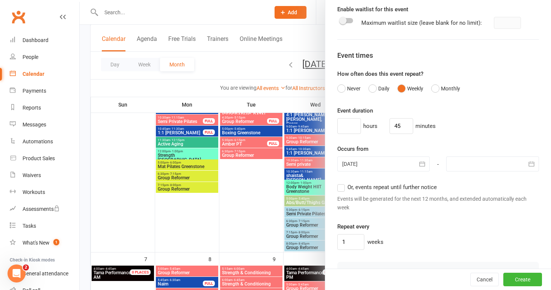
scroll to position [467, 0]
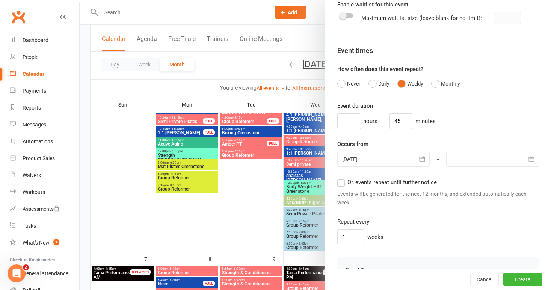
click at [423, 158] on icon "button" at bounding box center [422, 159] width 8 height 8
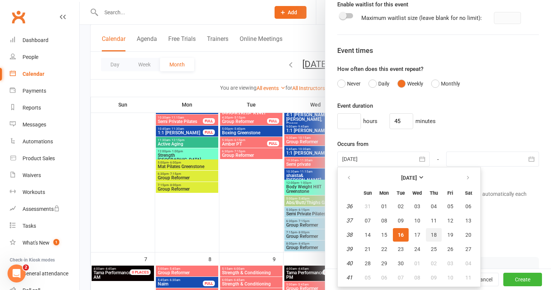
click at [432, 232] on span "18" at bounding box center [434, 235] width 6 height 6
type input "[DATE]"
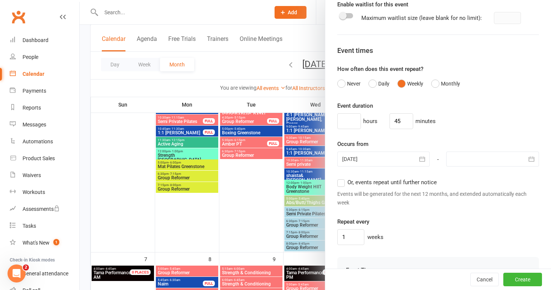
click at [471, 156] on div at bounding box center [492, 159] width 93 height 15
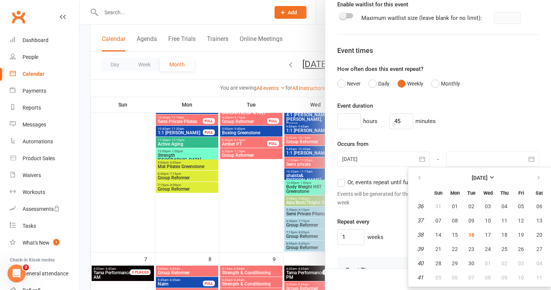
click at [343, 184] on label "Or, events repeat until further notice" at bounding box center [386, 182] width 99 height 9
click at [342, 178] on input "Or, events repeat until further notice" at bounding box center [339, 178] width 5 height 0
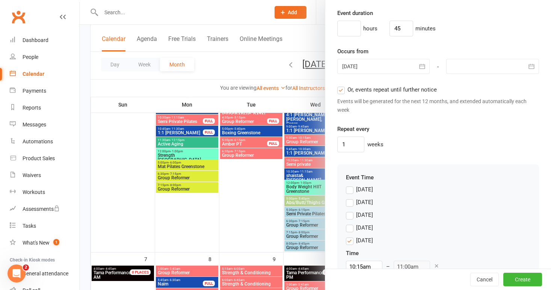
scroll to position [575, 0]
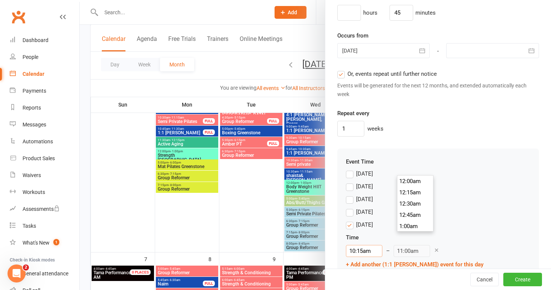
click at [382, 245] on input "10:15am" at bounding box center [364, 251] width 36 height 12
type input "7:45am"
type input "8:30am"
click at [416, 208] on li "7:45am" at bounding box center [415, 210] width 36 height 11
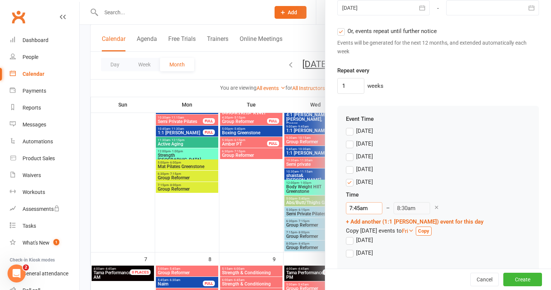
scroll to position [618, 0]
click at [519, 277] on button "Create" at bounding box center [522, 280] width 39 height 14
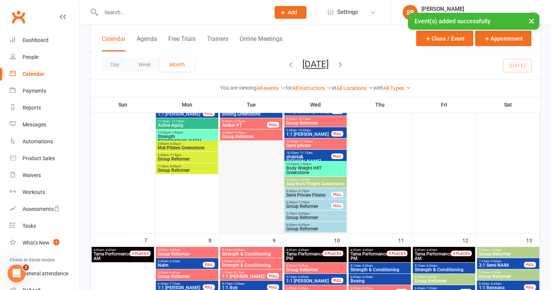
scroll to position [174, 0]
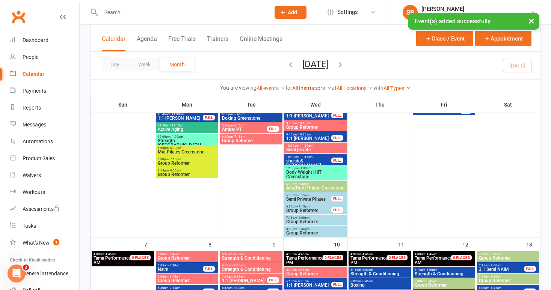
click at [316, 86] on link "All Instructors" at bounding box center [311, 88] width 39 height 6
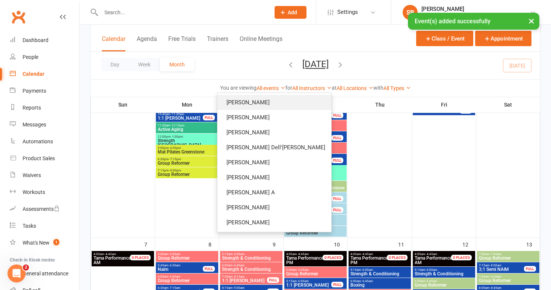
click at [316, 101] on link "[PERSON_NAME]" at bounding box center [274, 102] width 114 height 15
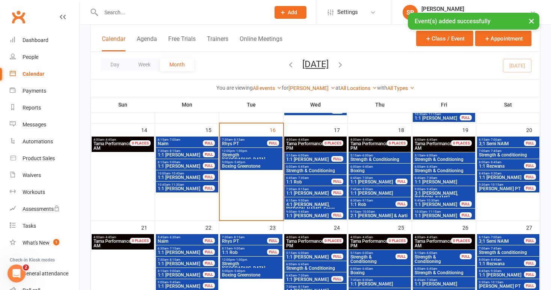
scroll to position [268, 0]
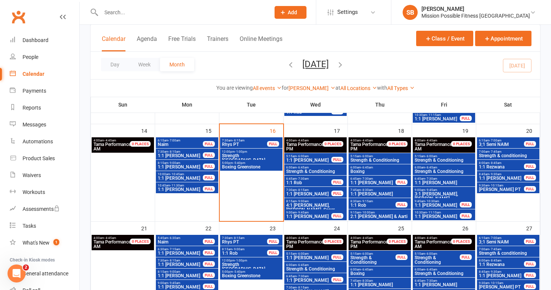
click at [386, 193] on span "1:1 [PERSON_NAME]" at bounding box center [379, 194] width 59 height 5
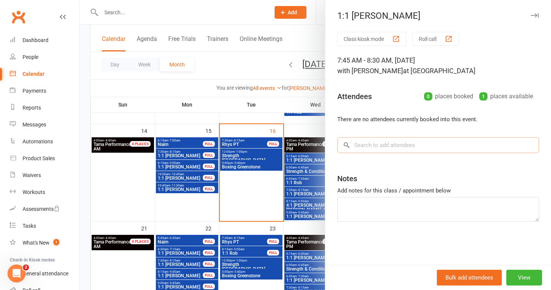
click at [397, 143] on input "search" at bounding box center [438, 145] width 202 height 16
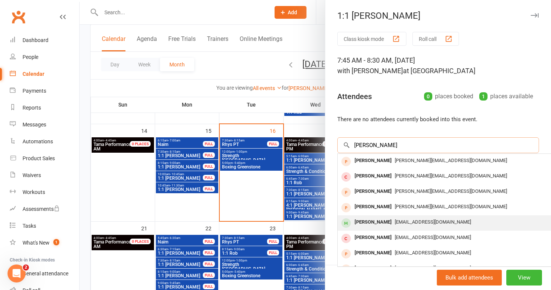
type input "leanne"
click at [381, 223] on div "[PERSON_NAME]" at bounding box center [372, 222] width 43 height 11
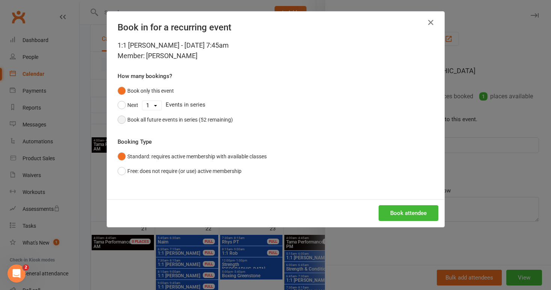
click at [121, 120] on button "Book all future events in series (52 remaining)" at bounding box center [174, 120] width 115 height 14
click at [401, 211] on button "Book attendee" at bounding box center [408, 213] width 60 height 16
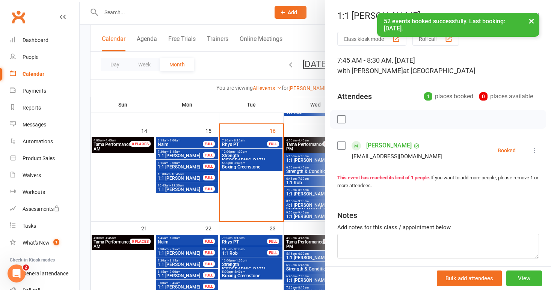
click at [239, 200] on div at bounding box center [315, 145] width 471 height 290
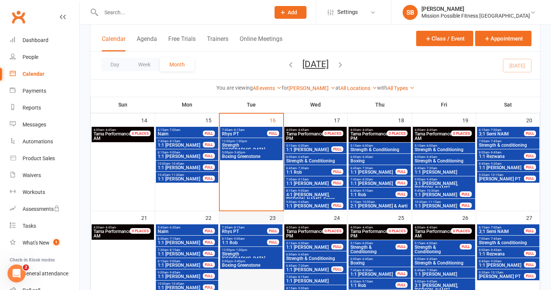
scroll to position [280, 0]
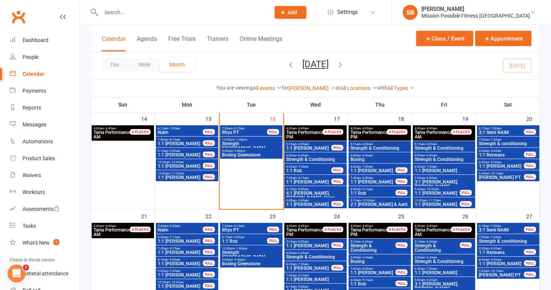
click at [316, 188] on span "8:15am - 9:00am" at bounding box center [315, 189] width 59 height 3
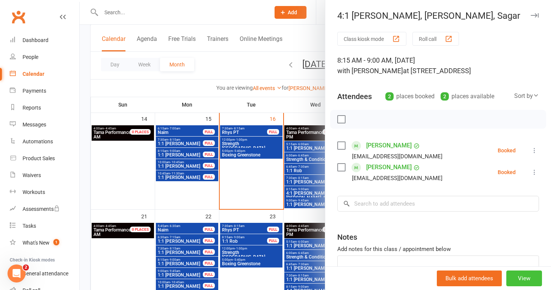
click at [520, 278] on button "View" at bounding box center [524, 279] width 36 height 16
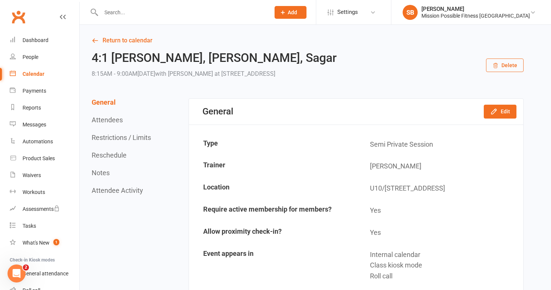
click at [513, 67] on button "Delete" at bounding box center [505, 66] width 38 height 14
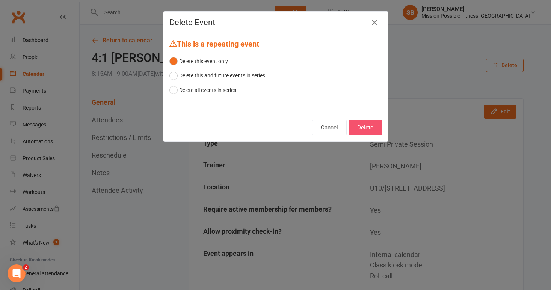
click at [362, 127] on button "Delete" at bounding box center [364, 128] width 33 height 16
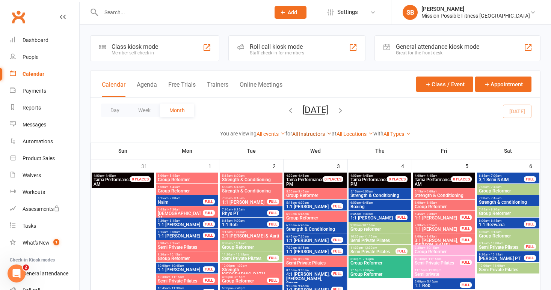
click at [307, 136] on link "All Instructors" at bounding box center [311, 134] width 39 height 6
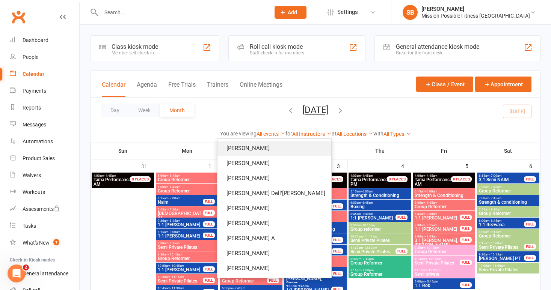
click at [301, 150] on link "[PERSON_NAME]" at bounding box center [274, 148] width 114 height 15
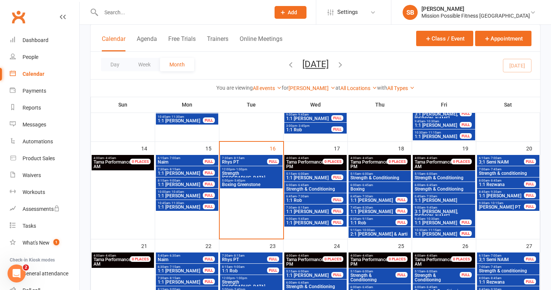
scroll to position [252, 0]
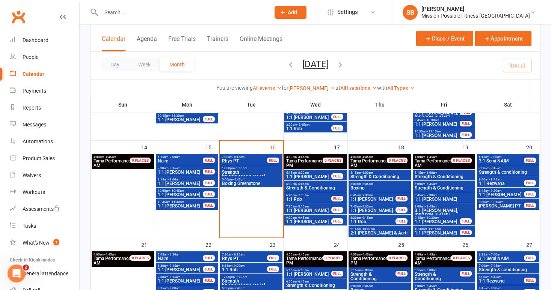
click at [384, 231] on span "2:1 Dipti & Aarti" at bounding box center [379, 233] width 59 height 5
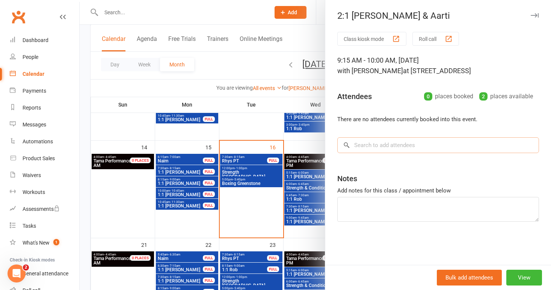
click at [396, 145] on input "search" at bounding box center [438, 145] width 202 height 16
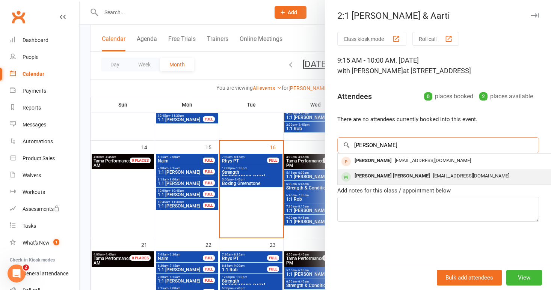
type input "dipti"
click at [433, 173] on span "Hirani2291@gmail.com" at bounding box center [471, 176] width 76 height 6
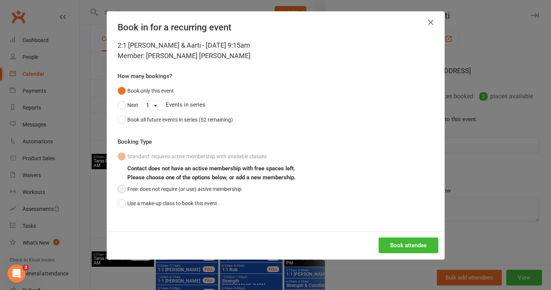
click at [124, 187] on button "Free: does not require (or use) active membership" at bounding box center [179, 189] width 124 height 14
click at [405, 245] on button "Book attendee" at bounding box center [408, 246] width 60 height 16
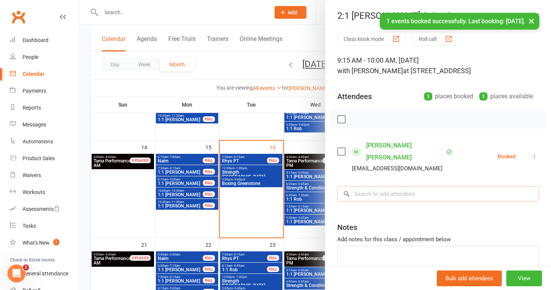
click at [404, 186] on input "search" at bounding box center [438, 194] width 202 height 16
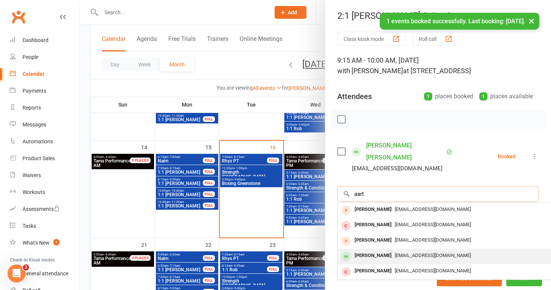
type input "aart"
click at [391, 250] on div "Artzhirani327@hotmail.com" at bounding box center [449, 255] width 218 height 11
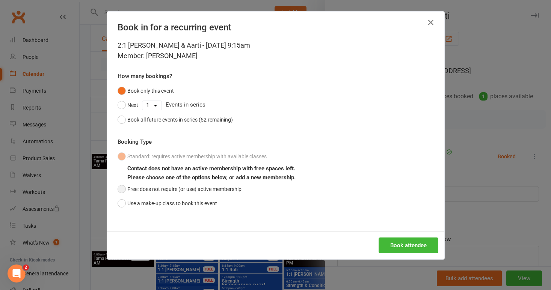
click at [124, 187] on button "Free: does not require (or use) active membership" at bounding box center [179, 189] width 124 height 14
click at [405, 243] on button "Book attendee" at bounding box center [408, 246] width 60 height 16
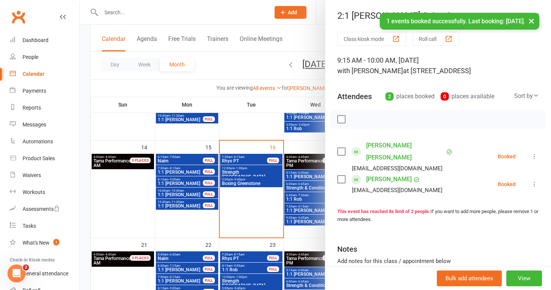
click at [270, 208] on div at bounding box center [315, 145] width 471 height 290
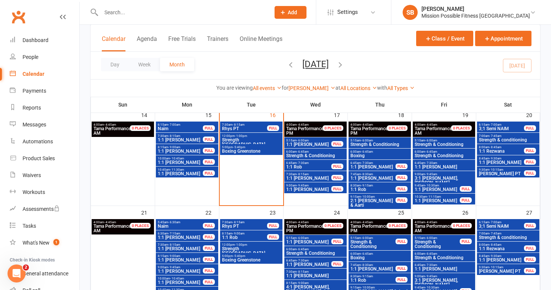
scroll to position [282, 0]
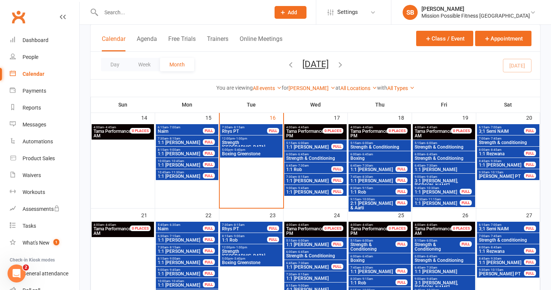
click at [311, 156] on span "Strength & Conditioning" at bounding box center [315, 158] width 59 height 5
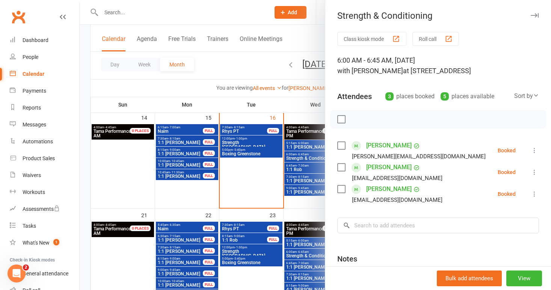
click at [253, 180] on div at bounding box center [315, 145] width 471 height 290
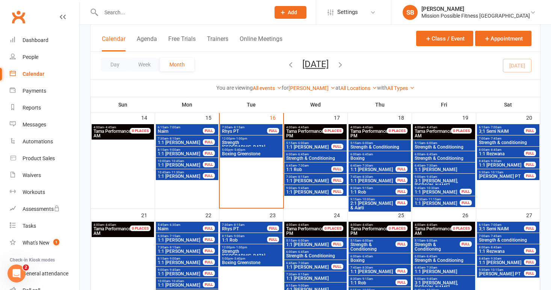
click at [395, 145] on span "Strength & Conditioning" at bounding box center [379, 147] width 59 height 5
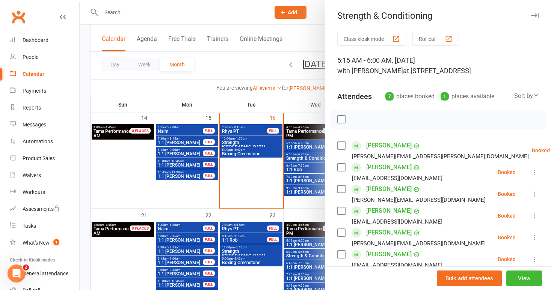
click at [242, 203] on div at bounding box center [315, 145] width 471 height 290
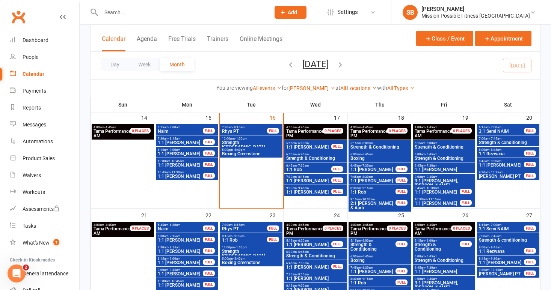
click at [367, 154] on span "- 6:45am" at bounding box center [367, 154] width 12 height 3
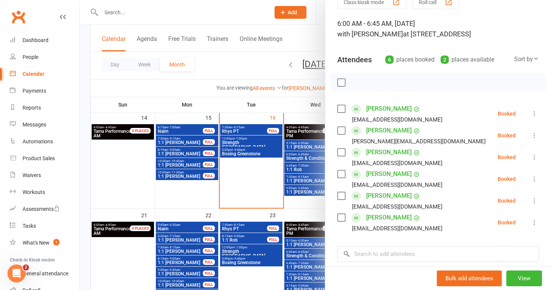
scroll to position [41, 0]
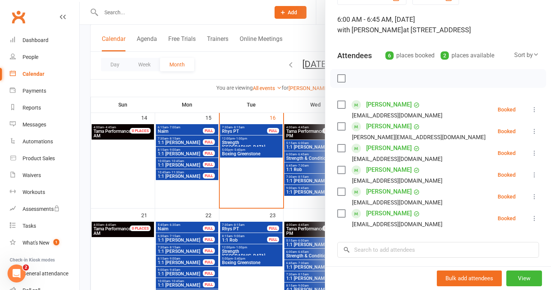
click at [275, 184] on div at bounding box center [315, 145] width 471 height 290
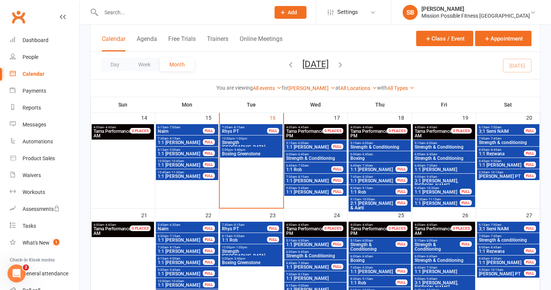
click at [530, 141] on span "Strength & conditioning" at bounding box center [507, 142] width 59 height 5
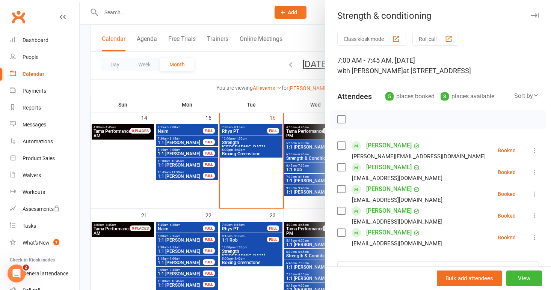
click at [247, 173] on div at bounding box center [315, 145] width 471 height 290
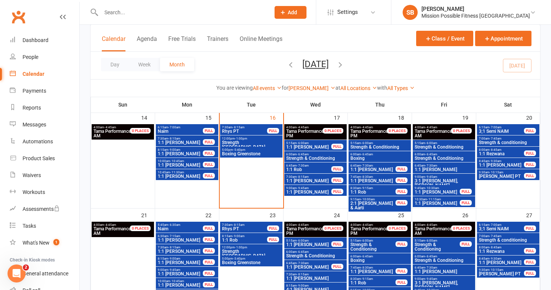
click at [460, 179] on span "3:1 Dipti, Murji, Aarti" at bounding box center [443, 183] width 59 height 9
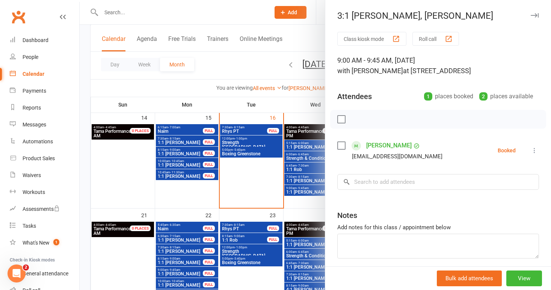
click at [536, 149] on icon at bounding box center [534, 151] width 8 height 8
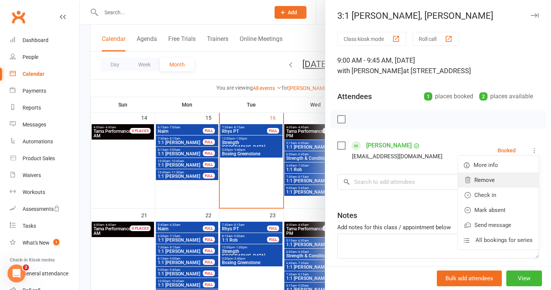
click at [491, 181] on link "Remove" at bounding box center [498, 180] width 81 height 15
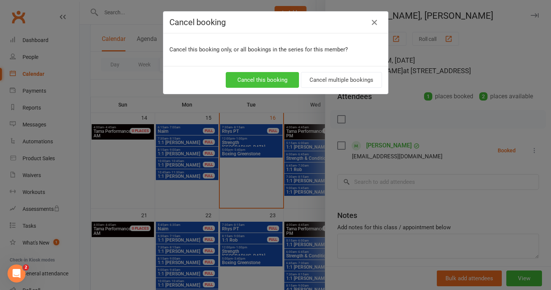
click at [256, 76] on button "Cancel this booking" at bounding box center [262, 80] width 73 height 16
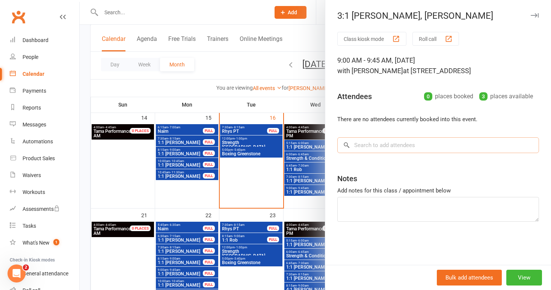
click at [386, 144] on input "search" at bounding box center [438, 145] width 202 height 16
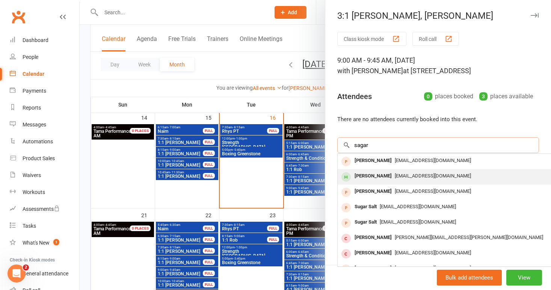
type input "sagar"
click at [377, 173] on div "[PERSON_NAME]" at bounding box center [372, 176] width 43 height 11
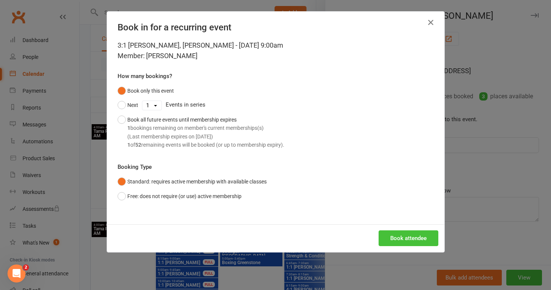
click at [414, 242] on button "Book attendee" at bounding box center [408, 238] width 60 height 16
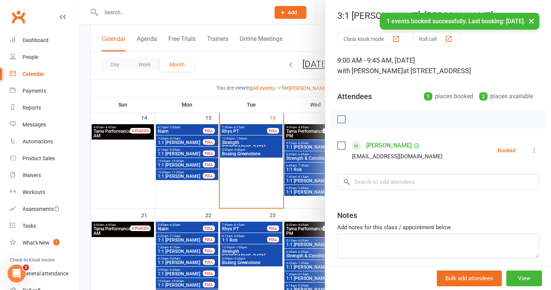
click at [302, 118] on div at bounding box center [315, 145] width 471 height 290
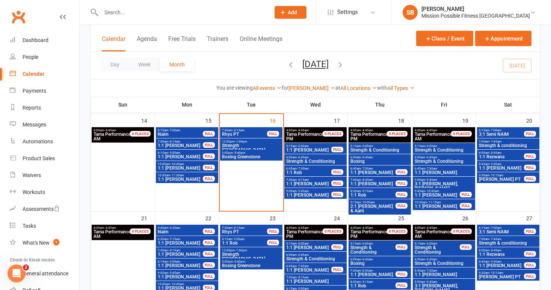
scroll to position [279, 0]
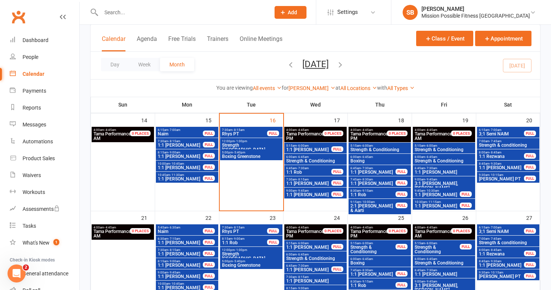
click at [373, 182] on span "1:1 Leanne" at bounding box center [373, 183] width 46 height 5
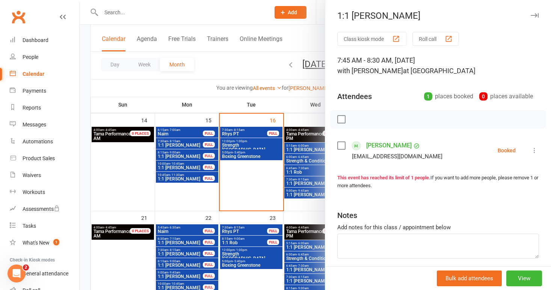
click at [383, 146] on link "[PERSON_NAME]" at bounding box center [388, 146] width 45 height 12
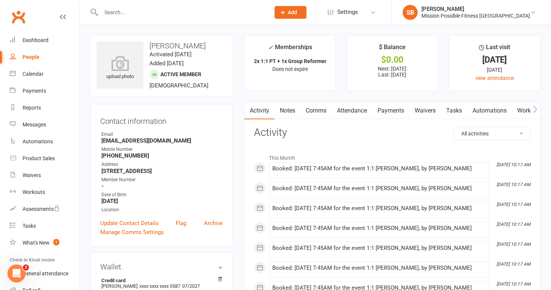
click at [402, 110] on link "Payments" at bounding box center [390, 110] width 37 height 17
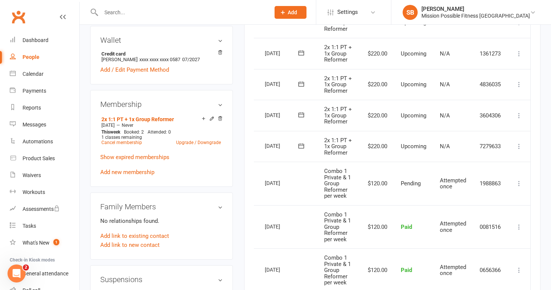
scroll to position [0, 21]
click at [519, 143] on icon at bounding box center [519, 147] width 8 height 8
click at [301, 143] on icon at bounding box center [301, 146] width 8 height 8
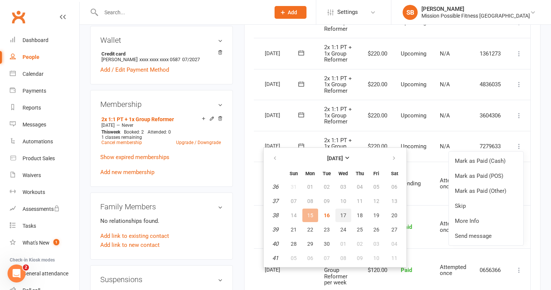
click at [345, 216] on span "17" at bounding box center [343, 215] width 6 height 6
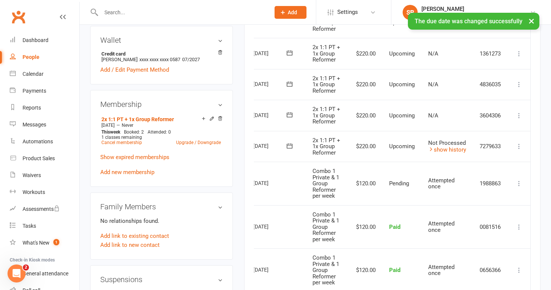
scroll to position [0, 34]
click at [520, 144] on icon at bounding box center [519, 147] width 8 height 8
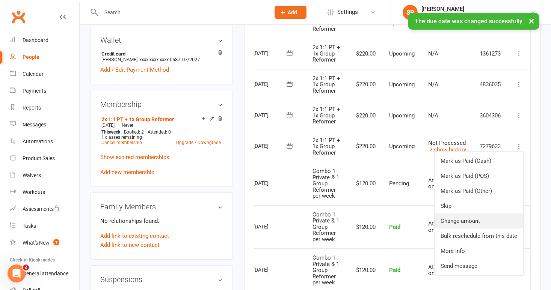
click at [476, 216] on link "Change amount" at bounding box center [478, 221] width 89 height 15
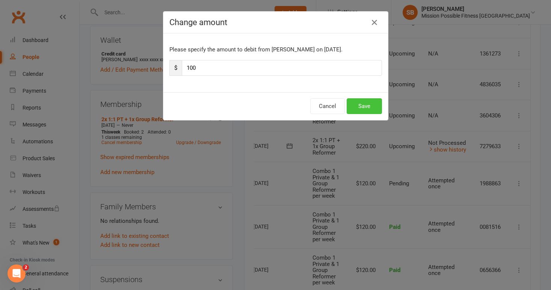
type input "100"
click at [368, 104] on button "Save" at bounding box center [363, 106] width 35 height 16
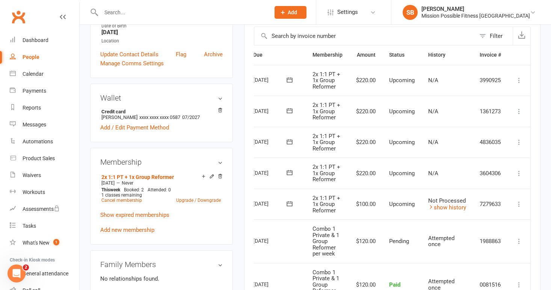
scroll to position [167, 0]
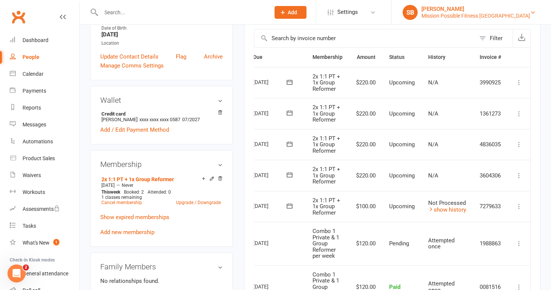
click at [529, 15] on div "Mission Possible Fitness [GEOGRAPHIC_DATA]" at bounding box center [475, 15] width 108 height 7
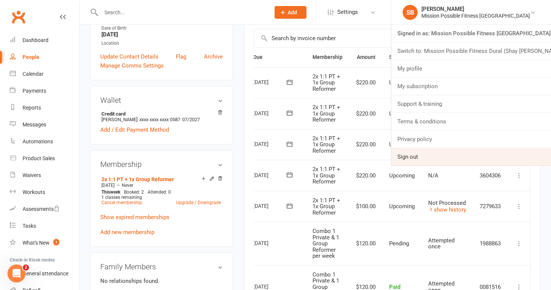
click at [441, 156] on link "Sign out" at bounding box center [471, 156] width 160 height 17
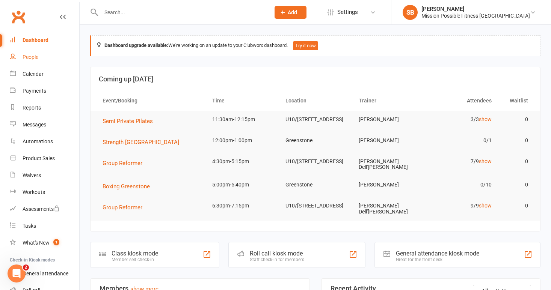
click at [35, 57] on div "People" at bounding box center [31, 57] width 16 height 6
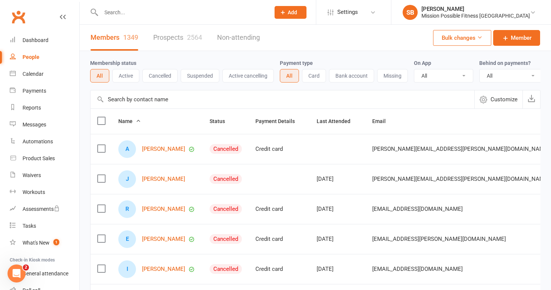
click at [159, 98] on input "text" at bounding box center [282, 99] width 384 height 18
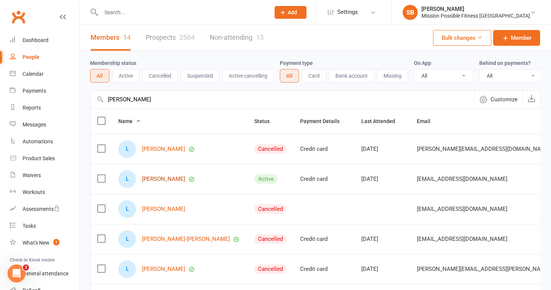
type input "leanne"
click at [169, 178] on link "[PERSON_NAME]" at bounding box center [163, 179] width 43 height 6
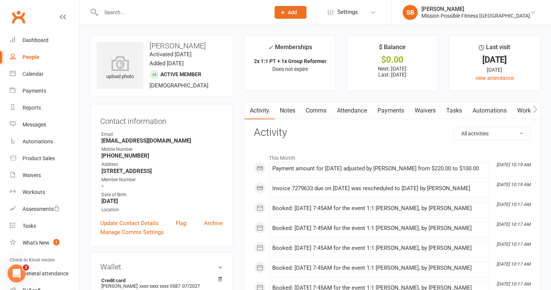
click at [391, 109] on link "Payments" at bounding box center [390, 110] width 37 height 17
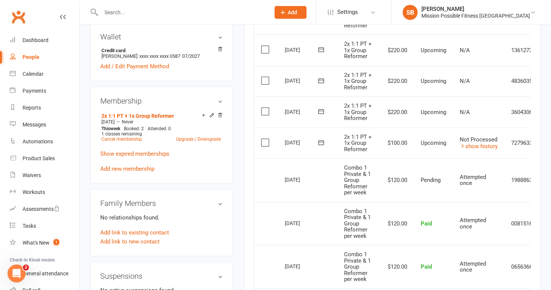
scroll to position [229, 0]
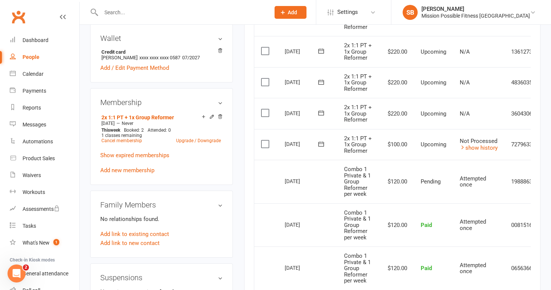
click at [320, 140] on icon at bounding box center [321, 144] width 8 height 8
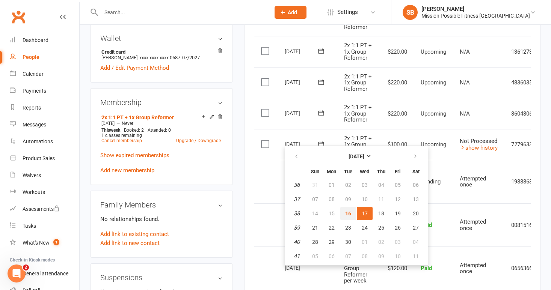
click at [351, 213] on button "16" at bounding box center [348, 214] width 16 height 14
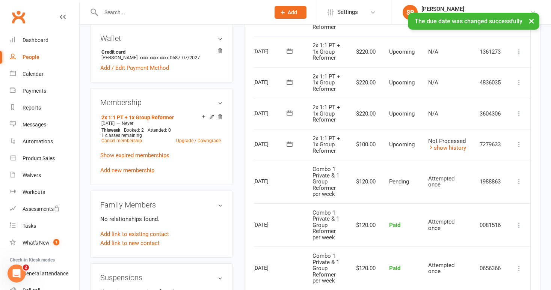
scroll to position [0, 34]
click at [518, 141] on icon at bounding box center [519, 145] width 8 height 8
click at [409, 161] on td "Pending" at bounding box center [401, 182] width 39 height 44
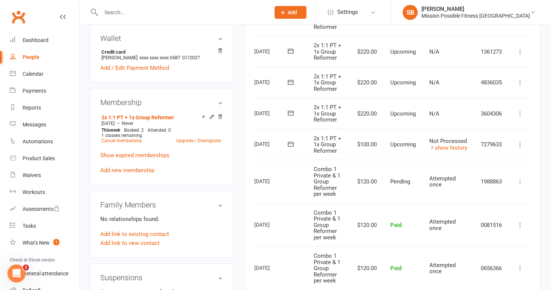
scroll to position [0, 30]
click at [289, 140] on icon at bounding box center [292, 144] width 8 height 8
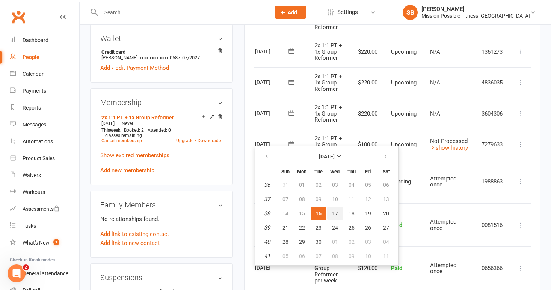
click at [335, 212] on span "17" at bounding box center [335, 214] width 6 height 6
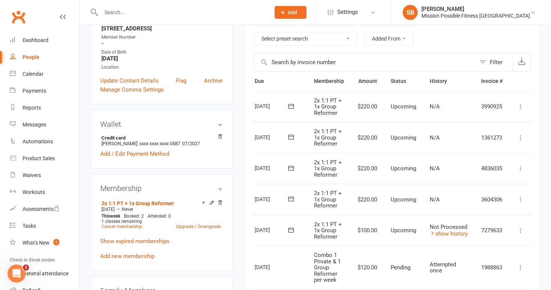
scroll to position [142, 0]
click at [41, 39] on div "Dashboard" at bounding box center [36, 40] width 26 height 6
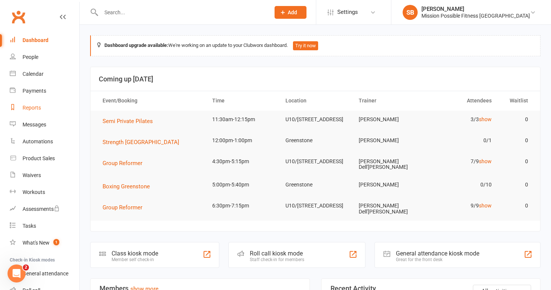
click at [34, 108] on div "Reports" at bounding box center [32, 108] width 18 height 6
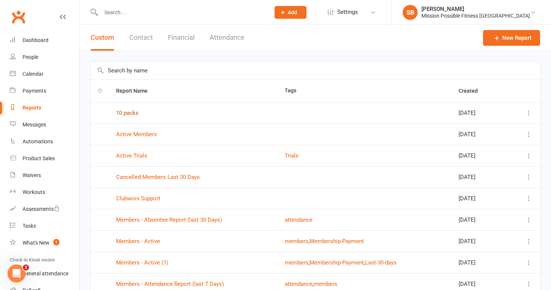
click at [129, 113] on link "10 packs" at bounding box center [127, 113] width 23 height 7
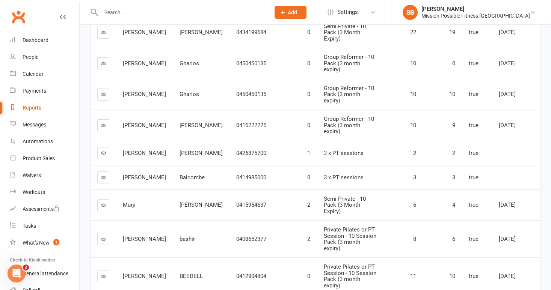
scroll to position [133, 0]
click at [104, 124] on icon at bounding box center [104, 127] width 6 height 6
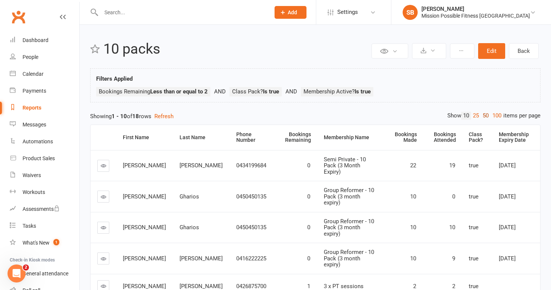
click at [482, 114] on link "50" at bounding box center [485, 116] width 10 height 8
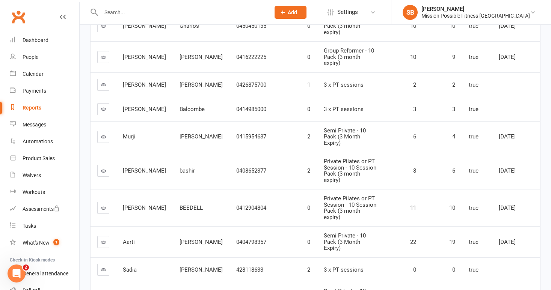
scroll to position [202, 0]
click at [103, 205] on icon at bounding box center [104, 208] width 6 height 6
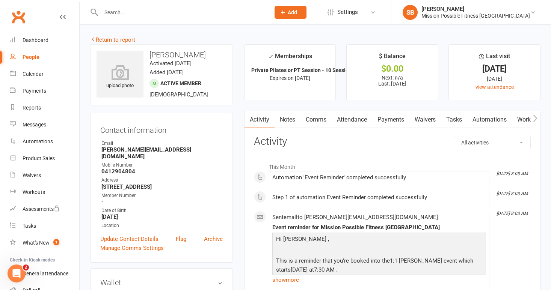
click at [395, 120] on link "Payments" at bounding box center [390, 119] width 37 height 17
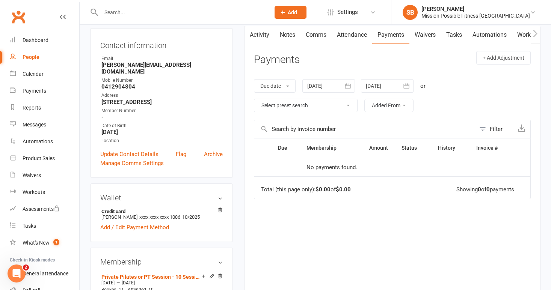
scroll to position [84, 0]
click at [349, 84] on icon "button" at bounding box center [348, 87] width 8 height 8
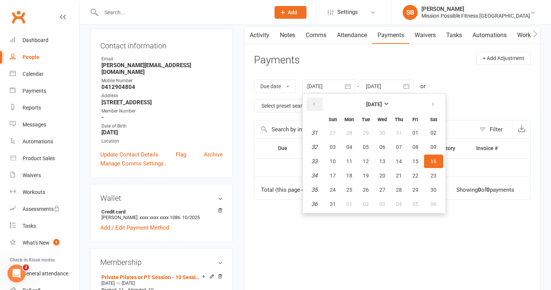
click at [315, 101] on icon "button" at bounding box center [313, 104] width 5 height 6
click at [337, 130] on button "01" at bounding box center [333, 133] width 16 height 14
type input "01 Jun 2025"
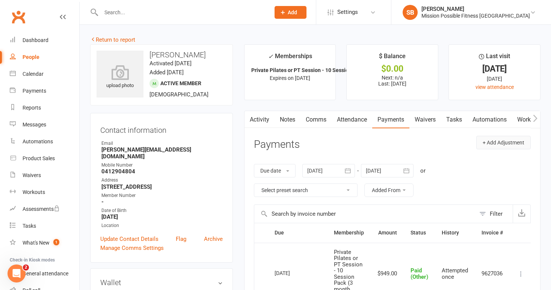
scroll to position [0, 0]
click at [532, 14] on icon at bounding box center [533, 12] width 6 height 6
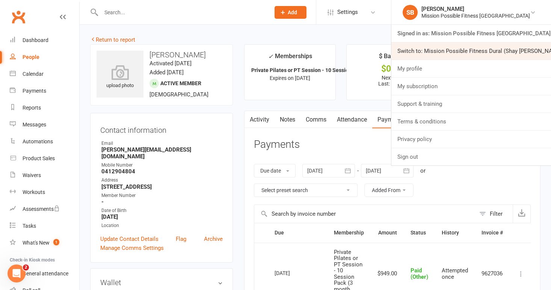
click at [526, 47] on link "Switch to: Mission Possible Fitness Dural (Shay [PERSON_NAME])" at bounding box center [471, 50] width 160 height 17
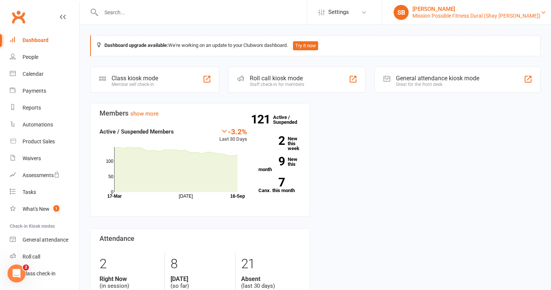
click at [479, 11] on div "[PERSON_NAME]" at bounding box center [476, 9] width 128 height 7
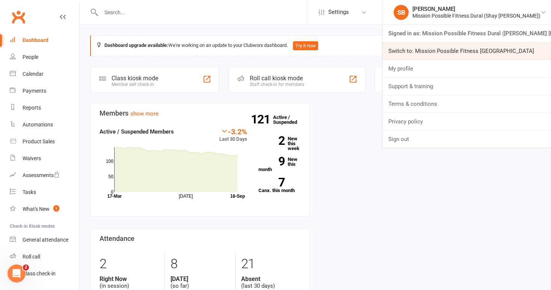
click at [485, 49] on link "Switch to: Mission Possible Fitness [GEOGRAPHIC_DATA]" at bounding box center [466, 50] width 169 height 17
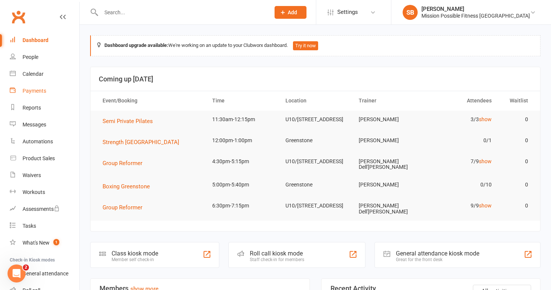
click at [30, 89] on div "Payments" at bounding box center [35, 91] width 24 height 6
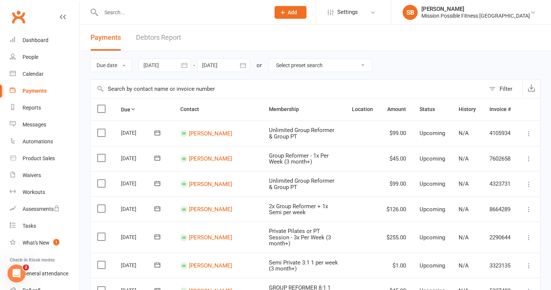
click at [179, 66] on button "button" at bounding box center [185, 66] width 14 height 14
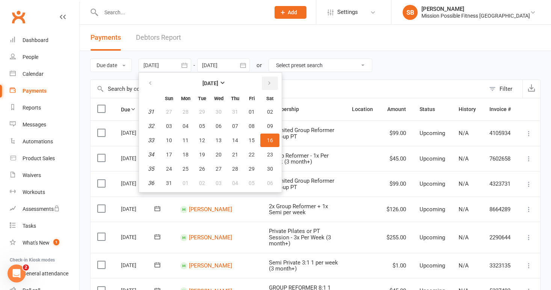
click at [270, 84] on icon "button" at bounding box center [269, 83] width 5 height 6
click at [203, 139] on span "16" at bounding box center [202, 140] width 6 height 6
type input "[DATE]"
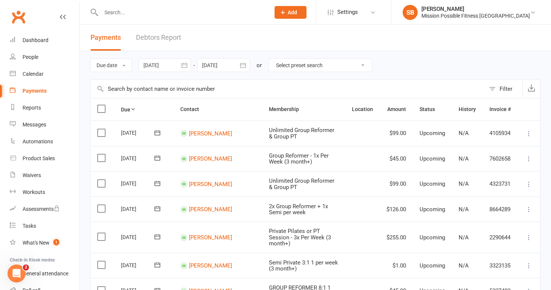
click at [228, 60] on div at bounding box center [223, 66] width 53 height 14
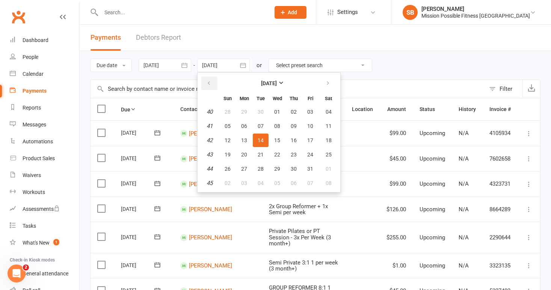
click at [214, 83] on button "button" at bounding box center [209, 84] width 16 height 14
click at [262, 140] on span "16" at bounding box center [261, 140] width 6 height 6
type input "[DATE]"
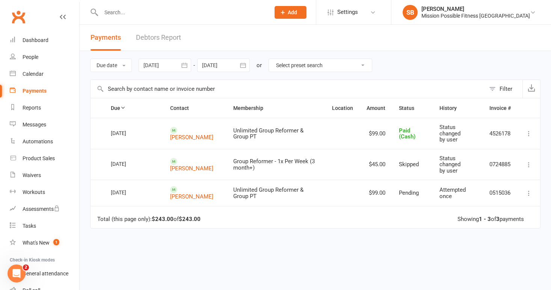
click at [185, 64] on icon "button" at bounding box center [185, 66] width 8 height 8
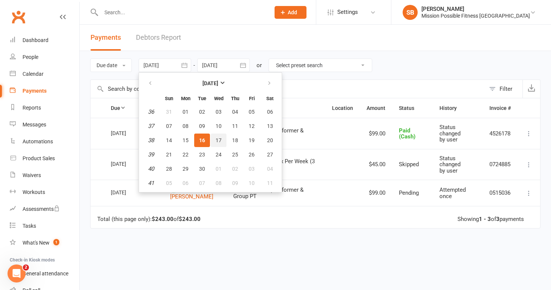
click at [220, 141] on span "17" at bounding box center [218, 140] width 6 height 6
type input "[DATE]"
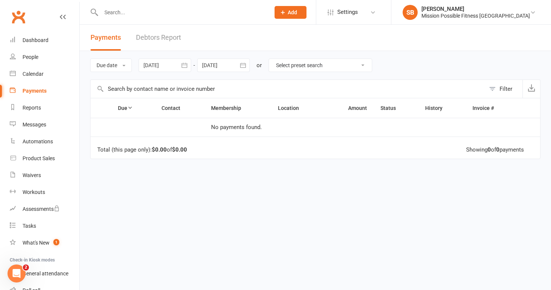
click at [229, 71] on div at bounding box center [223, 66] width 53 height 14
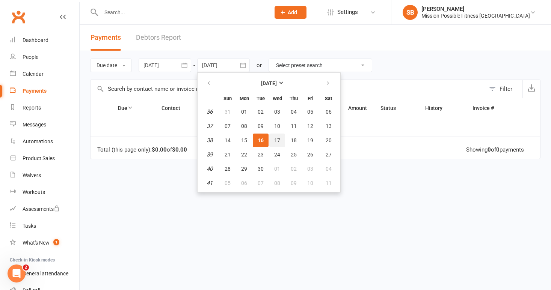
click at [279, 138] on span "17" at bounding box center [277, 140] width 6 height 6
type input "[DATE]"
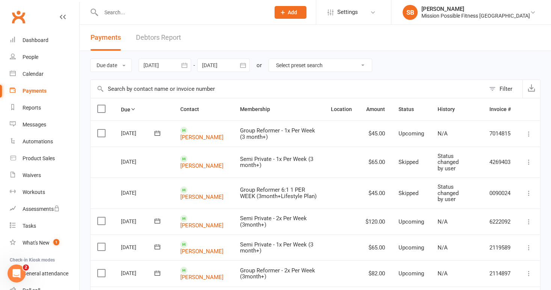
click at [187, 65] on icon "button" at bounding box center [184, 65] width 6 height 5
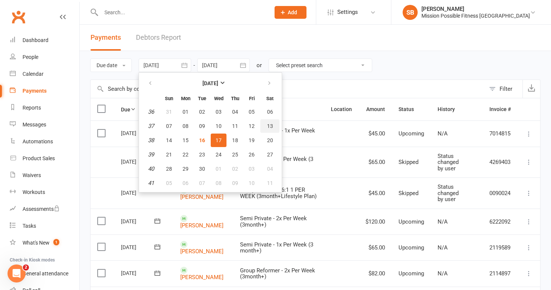
click at [270, 125] on span "13" at bounding box center [270, 126] width 6 height 6
type input "[DATE]"
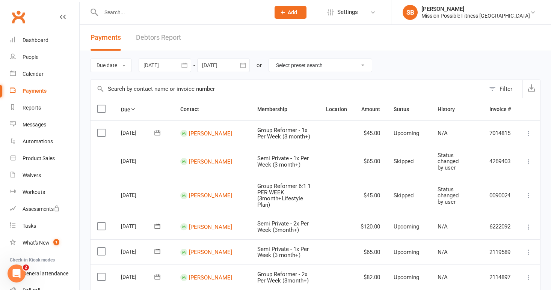
click at [218, 69] on div at bounding box center [223, 66] width 53 height 14
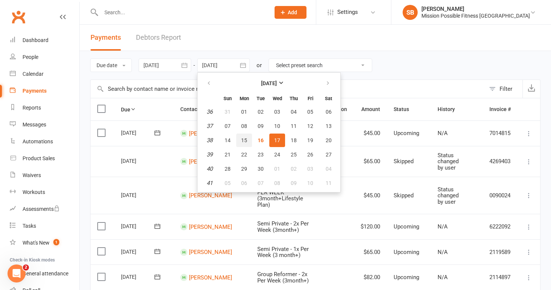
click at [241, 139] on button "15" at bounding box center [244, 141] width 16 height 14
type input "[DATE]"
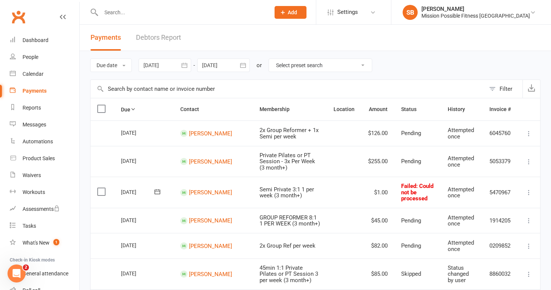
click at [491, 88] on button "Filter" at bounding box center [503, 89] width 37 height 18
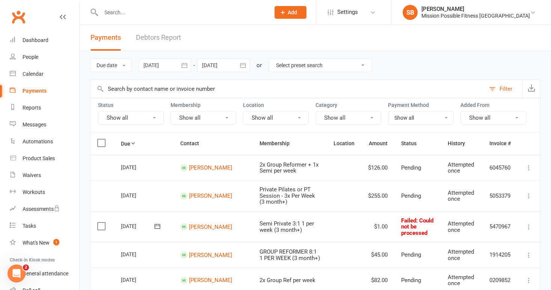
click at [140, 116] on button "Show all" at bounding box center [131, 118] width 66 height 14
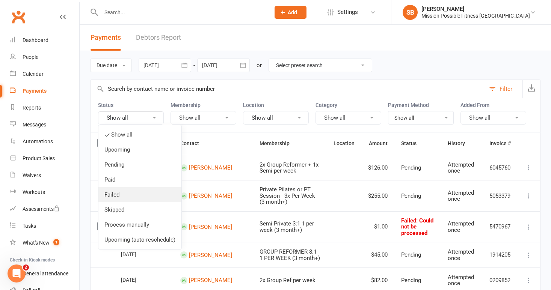
click at [141, 194] on link "Failed" at bounding box center [139, 194] width 83 height 15
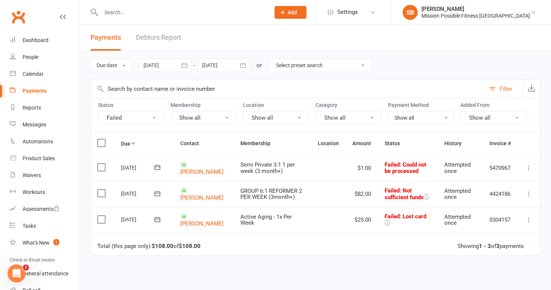
click at [154, 118] on icon at bounding box center [154, 118] width 3 height 2
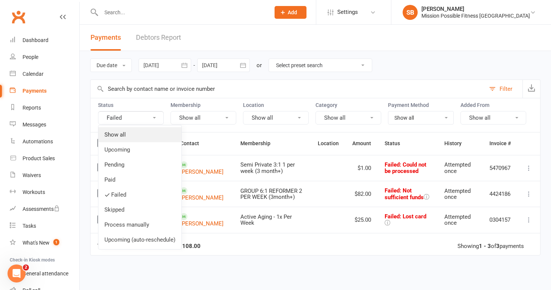
click at [140, 131] on link "Show all" at bounding box center [139, 134] width 83 height 15
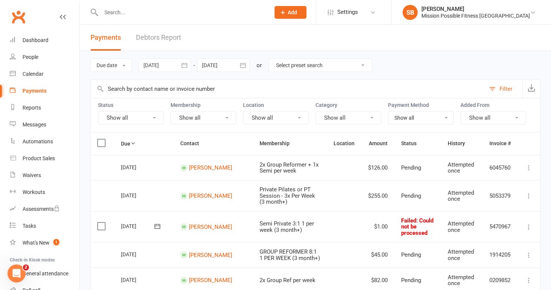
click at [138, 118] on button "Show all" at bounding box center [131, 118] width 66 height 14
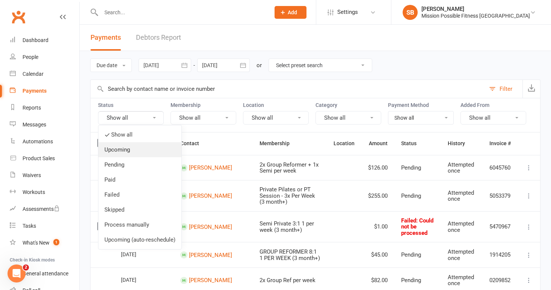
click at [136, 150] on link "Upcoming" at bounding box center [139, 149] width 83 height 15
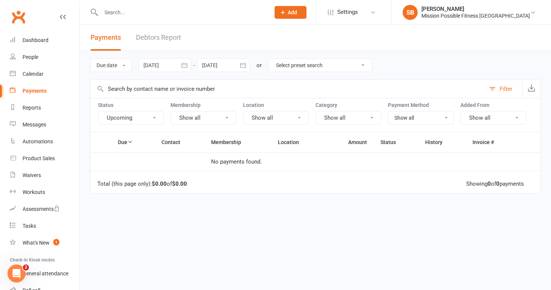
click at [136, 118] on button "Upcoming" at bounding box center [131, 118] width 66 height 14
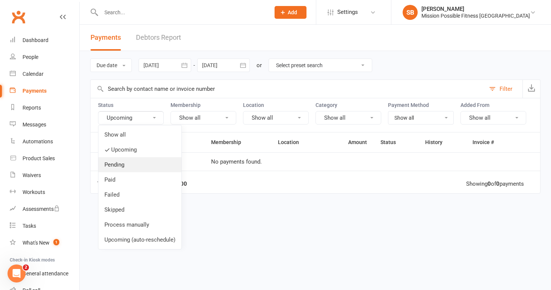
click at [134, 167] on link "Pending" at bounding box center [139, 164] width 83 height 15
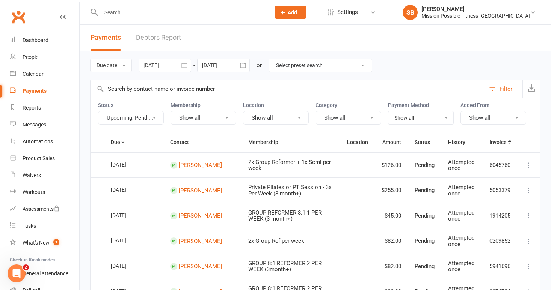
click at [136, 124] on button "Upcoming, Pendi..." at bounding box center [131, 118] width 66 height 14
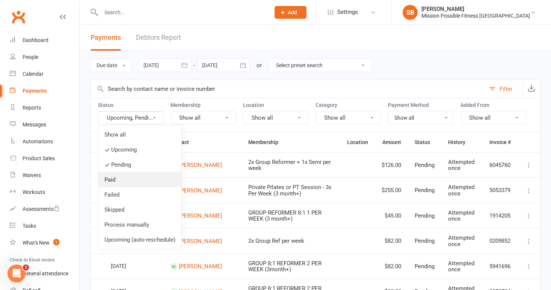
click at [132, 173] on link "Paid" at bounding box center [139, 179] width 83 height 15
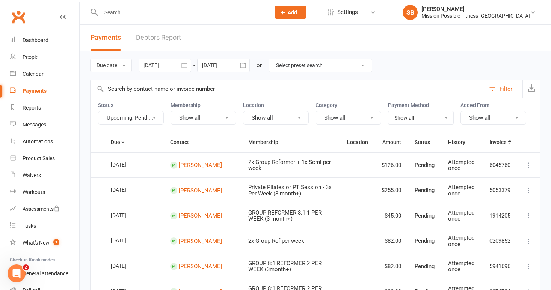
click at [188, 66] on icon "button" at bounding box center [185, 66] width 8 height 8
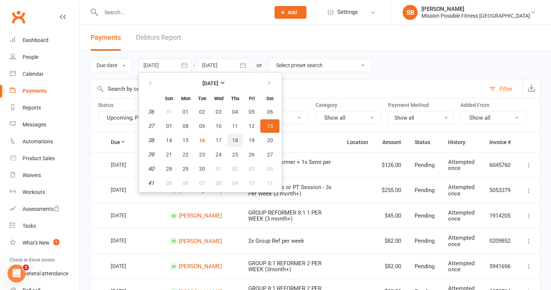
click at [239, 138] on button "18" at bounding box center [235, 141] width 16 height 14
type input "[DATE]"
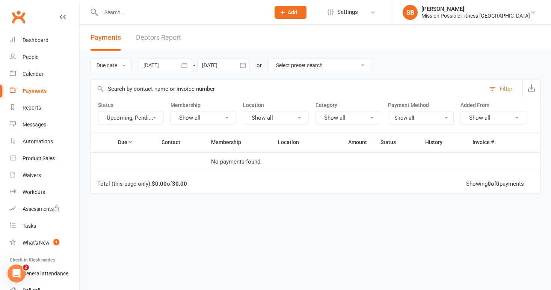
click at [245, 66] on icon "button" at bounding box center [243, 66] width 8 height 8
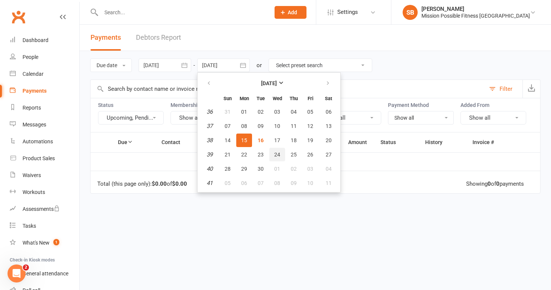
click at [280, 154] on span "24" at bounding box center [277, 155] width 6 height 6
type input "[DATE]"
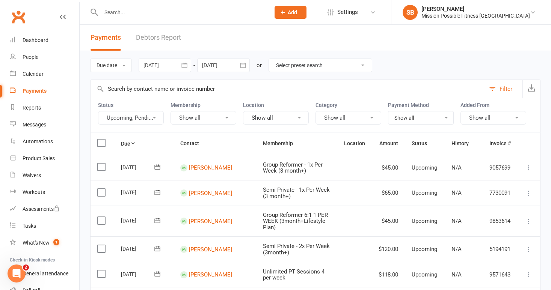
click at [239, 60] on button "button" at bounding box center [243, 66] width 14 height 14
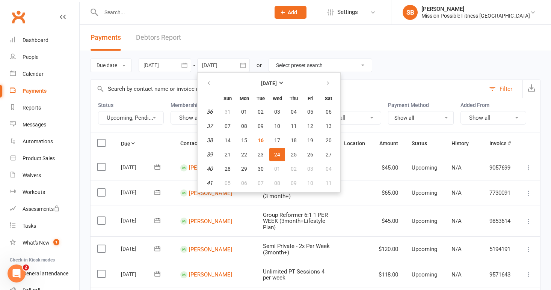
click at [333, 217] on td "Group Reformer 6:1 1 PER WEEK (3month+Lifestyle Plan)" at bounding box center [296, 221] width 81 height 31
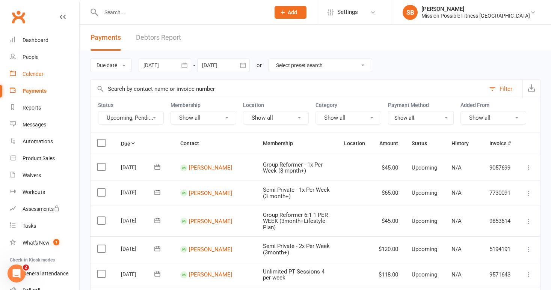
click at [34, 74] on div "Calendar" at bounding box center [33, 74] width 21 height 6
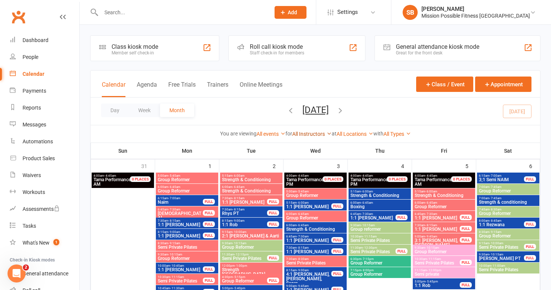
click at [307, 133] on link "All Instructors" at bounding box center [311, 134] width 39 height 6
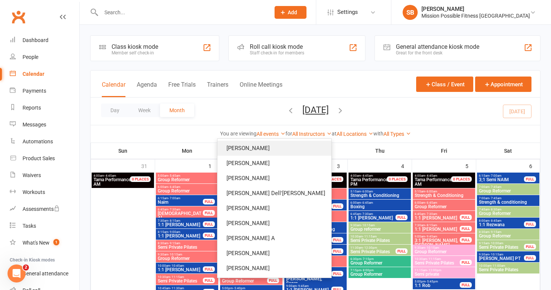
click at [307, 143] on link "[PERSON_NAME]" at bounding box center [274, 148] width 114 height 15
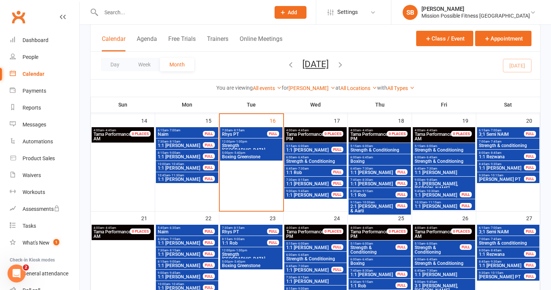
scroll to position [279, 0]
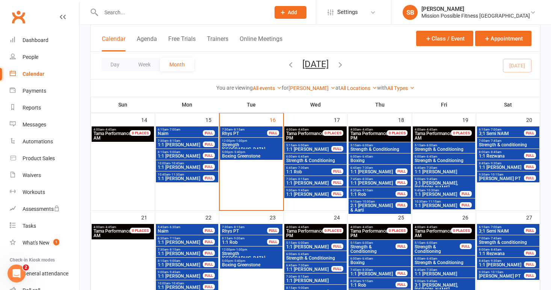
click at [324, 148] on span "1:1 [PERSON_NAME]" at bounding box center [309, 149] width 46 height 5
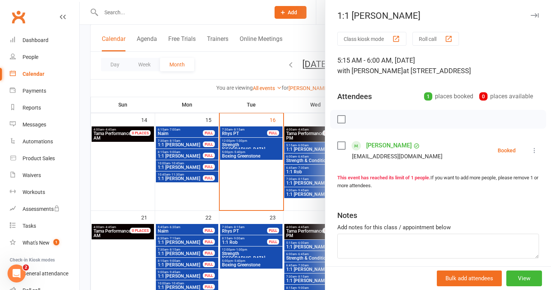
click at [235, 175] on div at bounding box center [315, 145] width 471 height 290
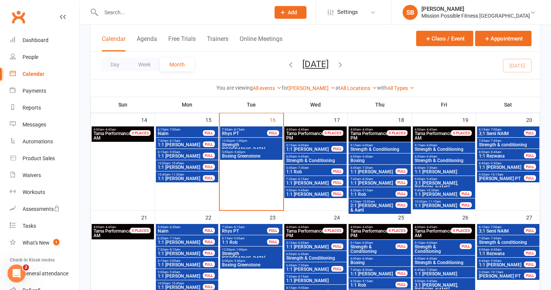
click at [312, 157] on span "6:00am - 6:45am" at bounding box center [315, 156] width 59 height 3
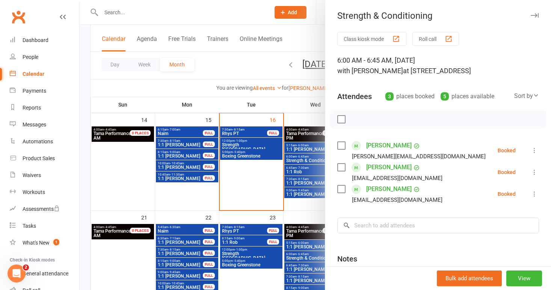
click at [252, 172] on div at bounding box center [315, 145] width 471 height 290
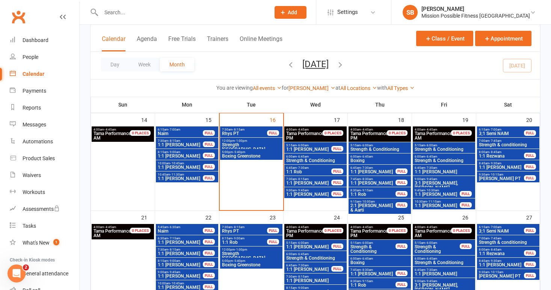
click at [432, 204] on span "1:1 [PERSON_NAME]" at bounding box center [437, 205] width 46 height 5
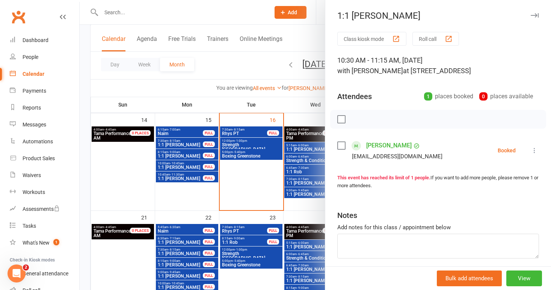
click at [377, 141] on link "[PERSON_NAME]" at bounding box center [388, 146] width 45 height 12
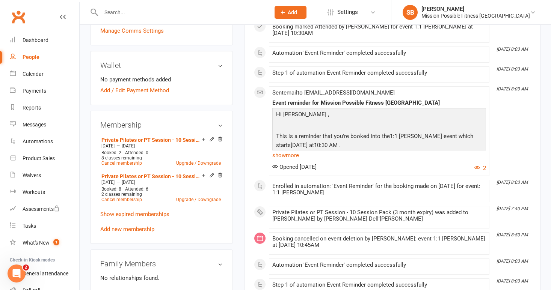
scroll to position [204, 0]
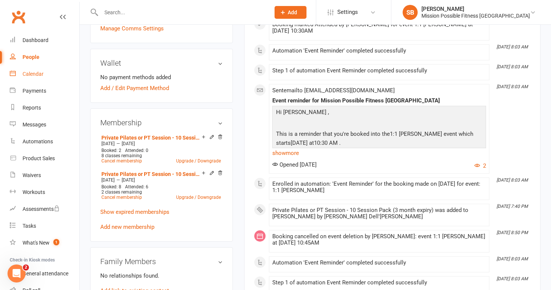
click at [34, 71] on link "Calendar" at bounding box center [44, 74] width 69 height 17
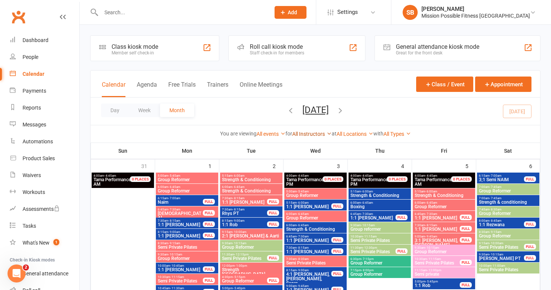
click at [304, 134] on link "All Instructors" at bounding box center [311, 134] width 39 height 6
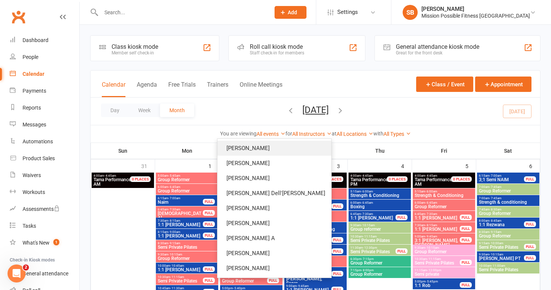
click at [303, 144] on link "[PERSON_NAME]" at bounding box center [274, 148] width 114 height 15
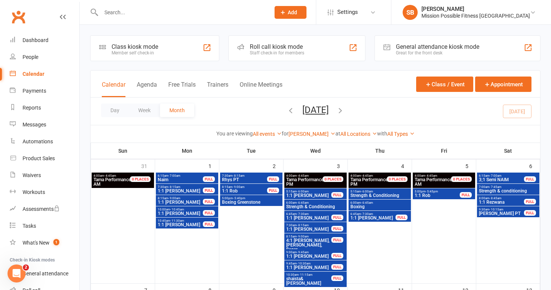
click at [344, 109] on icon "button" at bounding box center [340, 110] width 8 height 8
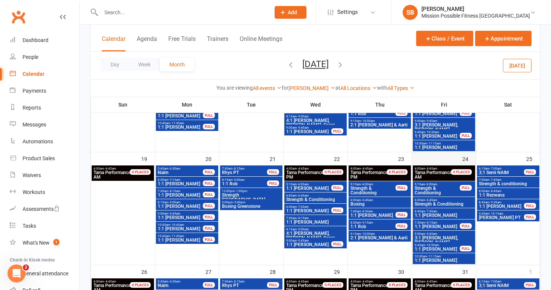
scroll to position [338, 0]
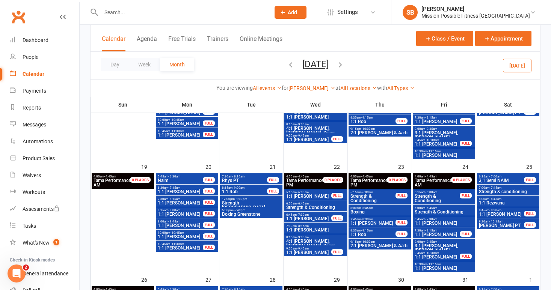
click at [444, 152] on span "10:30am - 11:15am" at bounding box center [443, 151] width 59 height 3
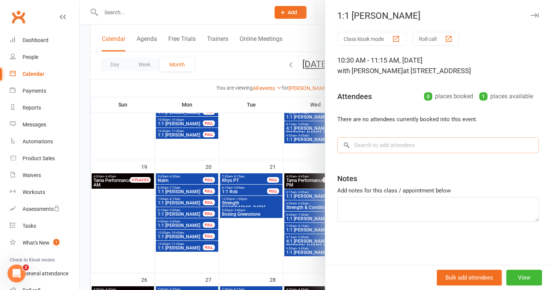
click at [365, 145] on input "search" at bounding box center [438, 145] width 202 height 16
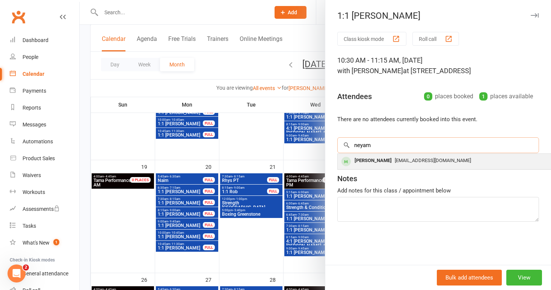
type input "neyam"
click at [366, 162] on div "[PERSON_NAME]" at bounding box center [372, 160] width 43 height 11
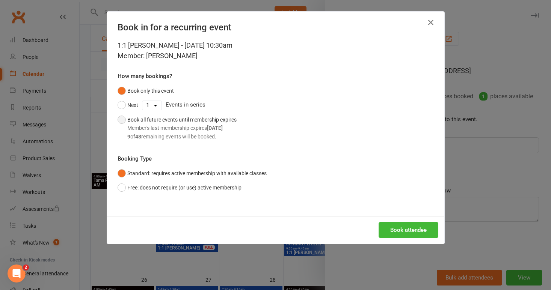
click at [124, 116] on button "Book all future events until membership expires Member's last membership expire…" at bounding box center [176, 128] width 119 height 31
click at [408, 230] on button "Book attendee" at bounding box center [408, 230] width 60 height 16
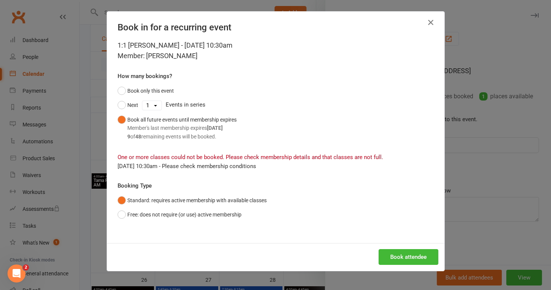
select select "7"
click at [405, 255] on button "Book attendee" at bounding box center [408, 257] width 60 height 16
click at [120, 103] on button "Next" at bounding box center [127, 105] width 21 height 14
click at [398, 261] on button "Book attendee" at bounding box center [408, 257] width 60 height 16
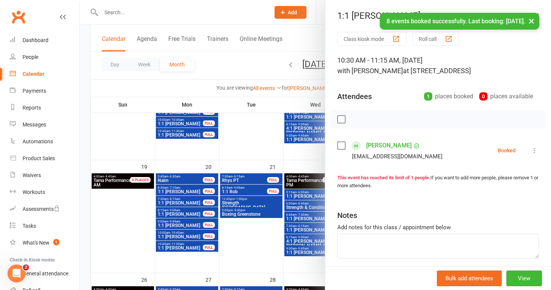
click at [375, 145] on link "[PERSON_NAME]" at bounding box center [388, 146] width 45 height 12
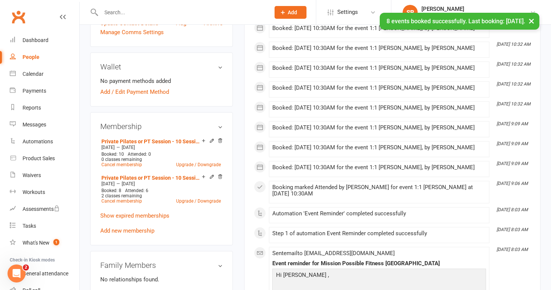
scroll to position [203, 0]
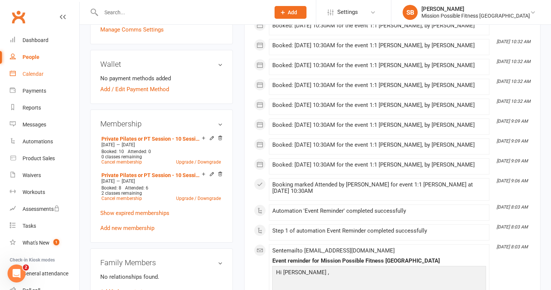
click at [35, 73] on div "Calendar" at bounding box center [33, 74] width 21 height 6
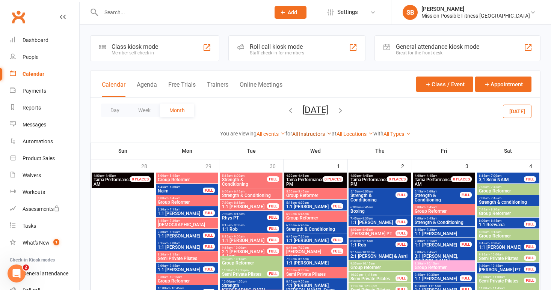
click at [302, 133] on link "All Instructors" at bounding box center [311, 134] width 39 height 6
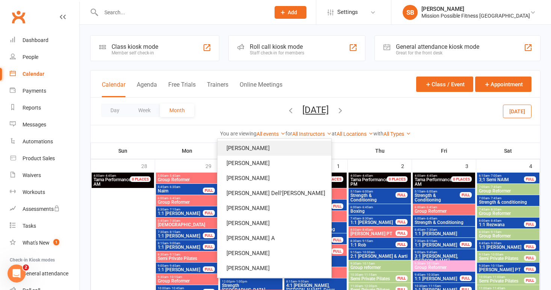
click at [303, 148] on link "[PERSON_NAME]" at bounding box center [274, 148] width 114 height 15
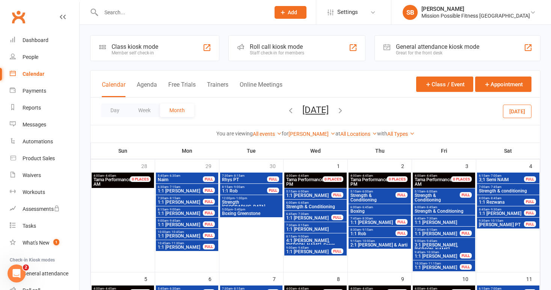
click at [344, 111] on icon "button" at bounding box center [340, 110] width 8 height 8
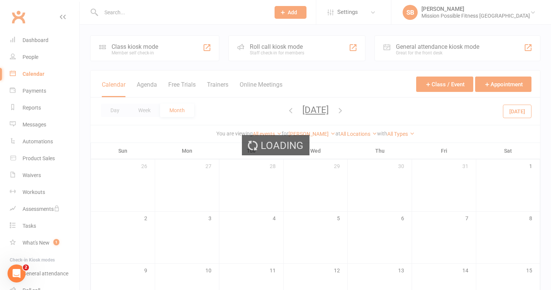
click at [353, 111] on div "Loading" at bounding box center [275, 145] width 551 height 290
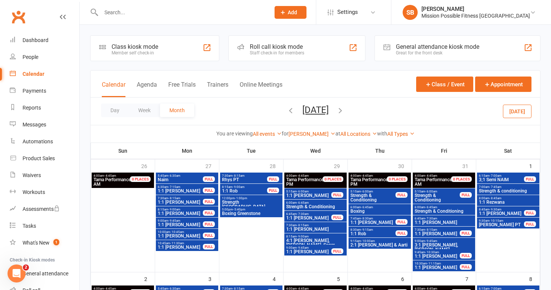
click at [344, 110] on icon "button" at bounding box center [340, 110] width 8 height 8
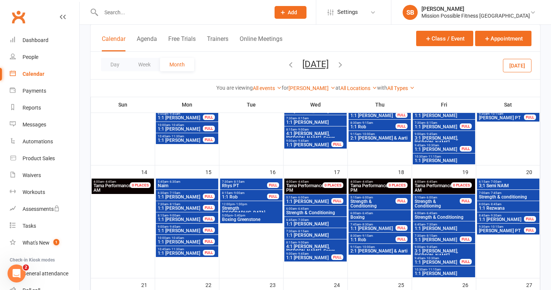
scroll to position [224, 0]
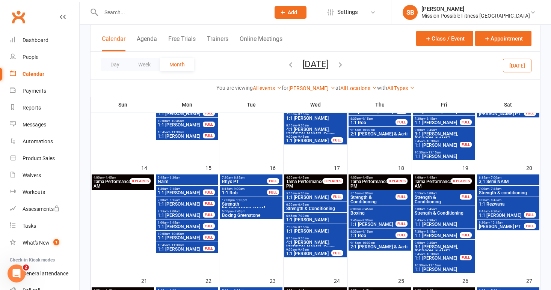
click at [449, 154] on span "1:1 [PERSON_NAME]" at bounding box center [443, 156] width 59 height 5
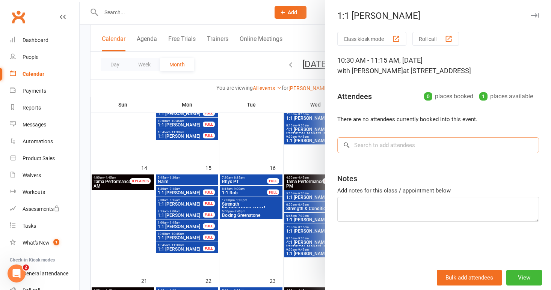
click at [367, 147] on input "search" at bounding box center [438, 145] width 202 height 16
type input "neyam"
click at [366, 160] on div "[PERSON_NAME]" at bounding box center [372, 160] width 43 height 11
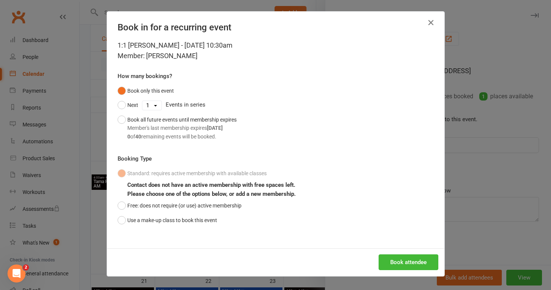
click at [431, 22] on icon "button" at bounding box center [430, 22] width 9 height 9
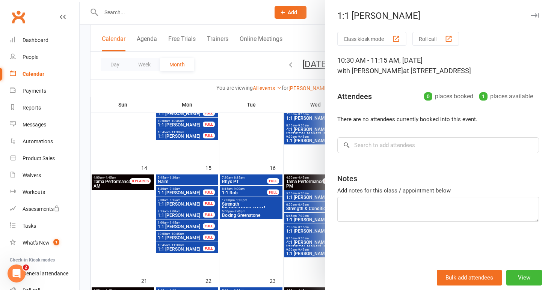
click at [273, 155] on div at bounding box center [315, 145] width 471 height 290
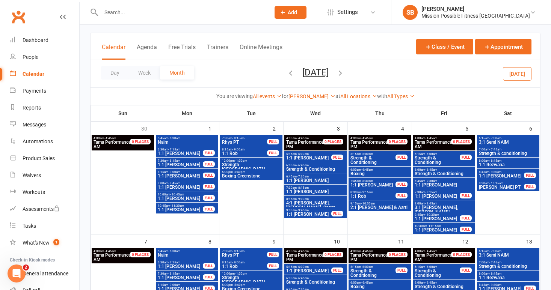
scroll to position [38, 0]
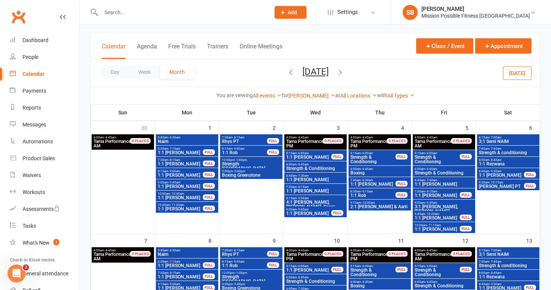
click at [435, 225] on span "- 11:15am" at bounding box center [434, 225] width 14 height 3
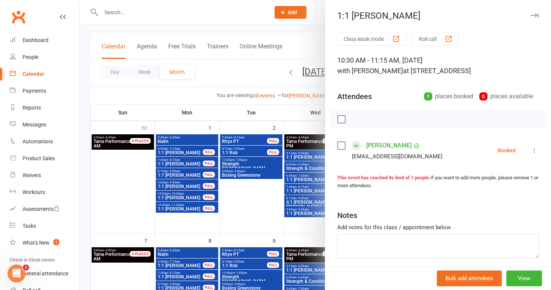
click at [384, 145] on link "[PERSON_NAME]" at bounding box center [388, 146] width 45 height 12
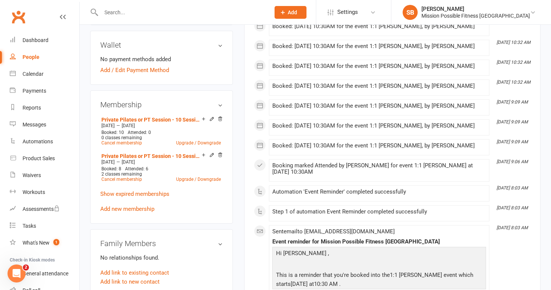
scroll to position [222, 0]
click at [211, 157] on icon at bounding box center [211, 154] width 3 height 3
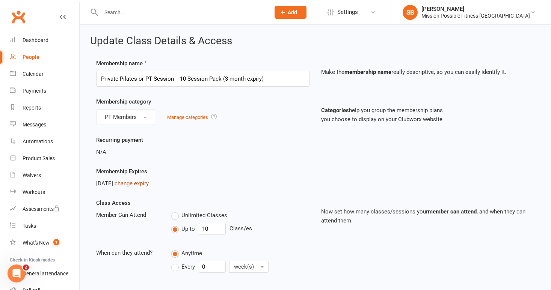
click at [139, 182] on link "change expiry" at bounding box center [131, 183] width 34 height 7
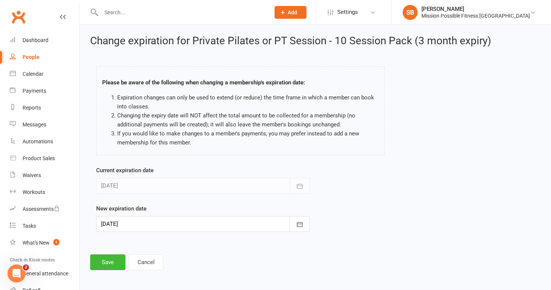
click at [200, 224] on div at bounding box center [203, 224] width 214 height 16
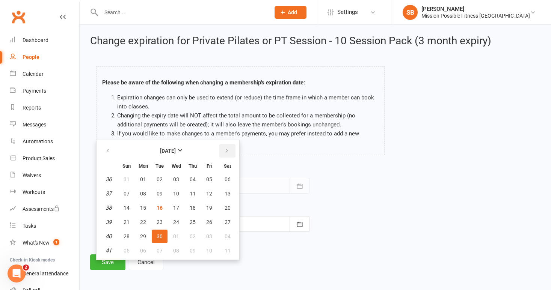
click at [228, 151] on icon "button" at bounding box center [226, 151] width 5 height 6
click at [227, 234] on span "03" at bounding box center [227, 236] width 6 height 6
type input "[DATE]"
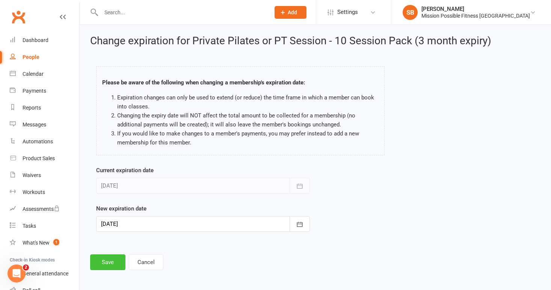
click at [104, 262] on button "Save" at bounding box center [107, 263] width 35 height 16
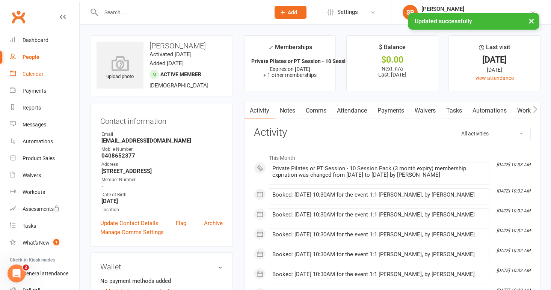
click at [26, 76] on div "Calendar" at bounding box center [33, 74] width 21 height 6
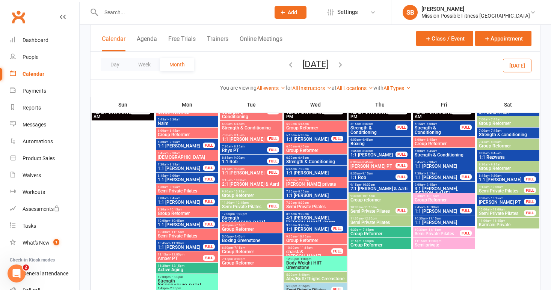
scroll to position [310, 0]
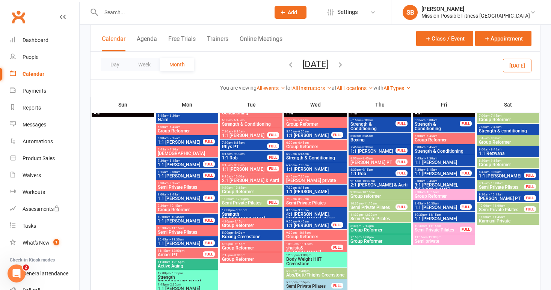
click at [428, 220] on span "1:1 [PERSON_NAME]" at bounding box center [443, 219] width 59 height 5
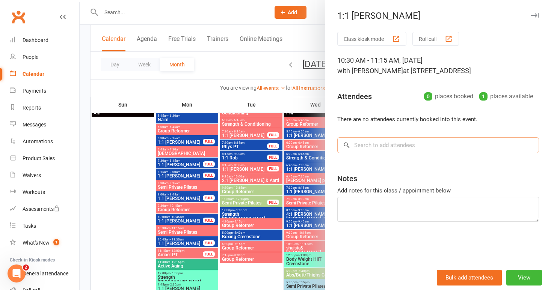
click at [368, 145] on input "search" at bounding box center [438, 145] width 202 height 16
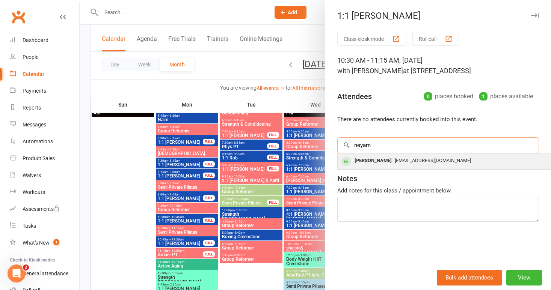
type input "neyam"
click at [374, 161] on div "[PERSON_NAME]" at bounding box center [372, 160] width 43 height 11
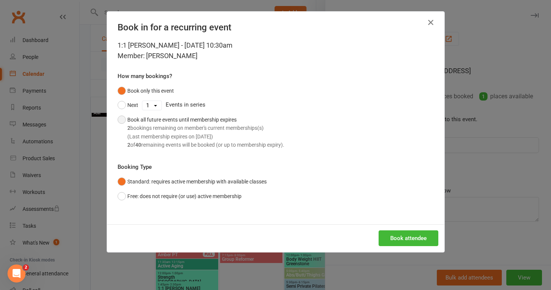
click at [122, 117] on button "Book all future events until membership expires 2 bookings remaining on member'…" at bounding box center [200, 133] width 167 height 40
click at [416, 234] on button "Book attendee" at bounding box center [408, 238] width 60 height 16
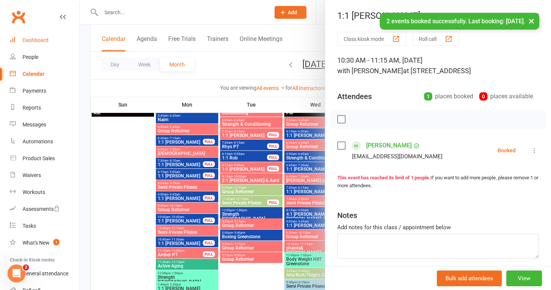
click at [35, 40] on div "Dashboard" at bounding box center [36, 40] width 26 height 6
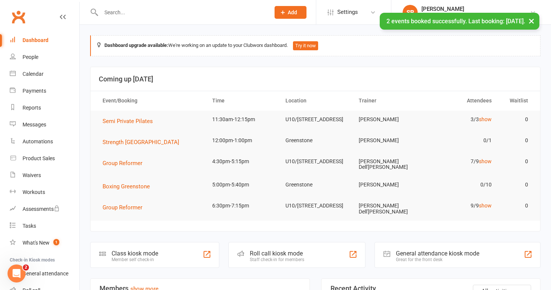
click at [529, 20] on button "×" at bounding box center [531, 21] width 14 height 16
